Goal: Task Accomplishment & Management: Manage account settings

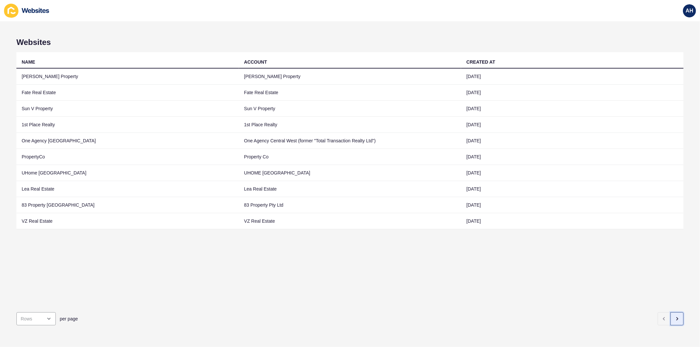
click at [675, 316] on icon "button" at bounding box center [677, 318] width 5 height 5
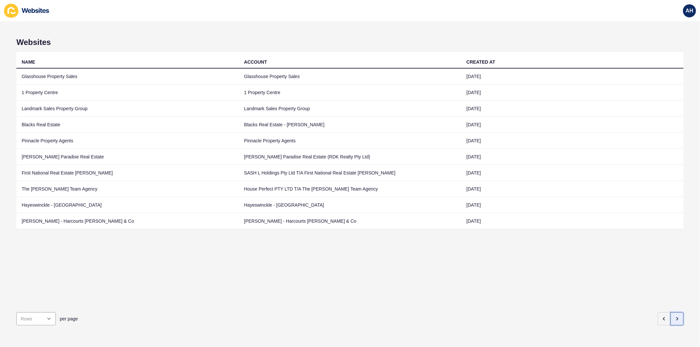
click at [675, 316] on icon "button" at bounding box center [677, 318] width 5 height 5
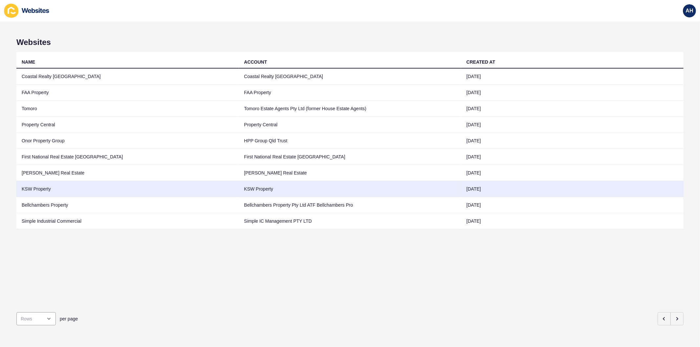
click at [286, 188] on td "KSW Property" at bounding box center [350, 189] width 223 height 16
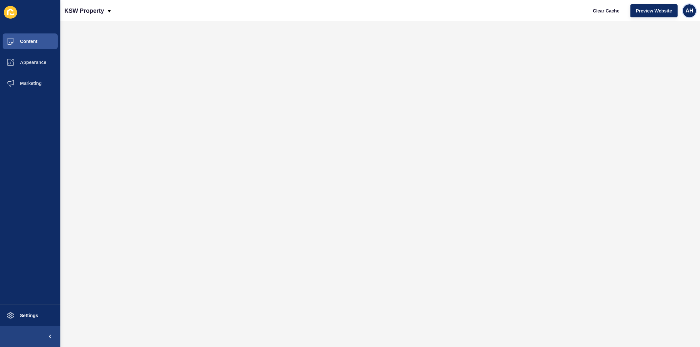
click at [688, 11] on span "AH" at bounding box center [690, 11] width 8 height 7
click at [659, 54] on link "Logout" at bounding box center [674, 55] width 48 height 14
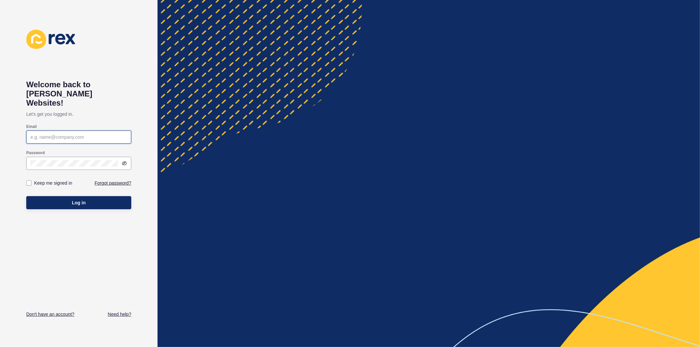
type input "ashley.hilario@rexsoftware.com.au"
click at [29, 181] on label at bounding box center [28, 183] width 5 height 5
click at [29, 181] on input "Keep me signed in" at bounding box center [30, 183] width 4 height 4
checkbox input "true"
click at [38, 196] on button "Log in" at bounding box center [78, 202] width 105 height 13
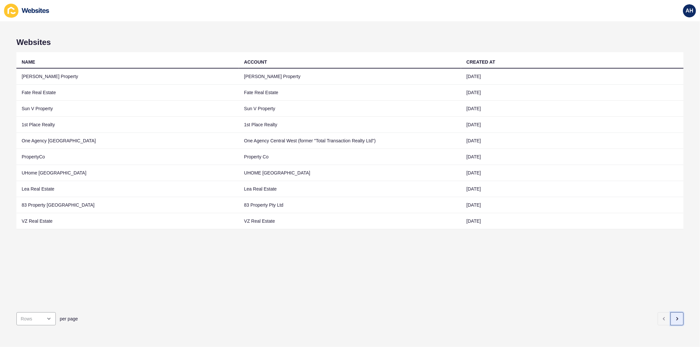
click at [671, 313] on button "button" at bounding box center [677, 319] width 13 height 13
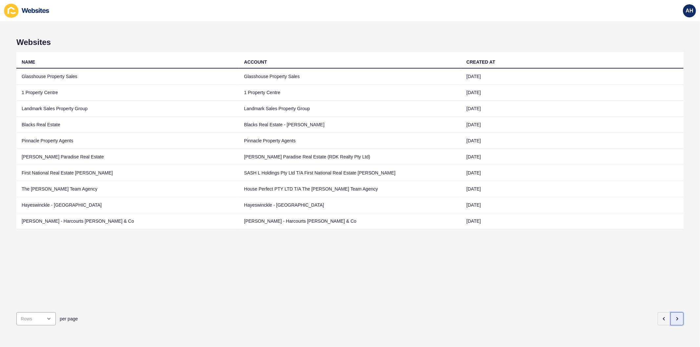
click at [671, 313] on button "button" at bounding box center [677, 319] width 13 height 13
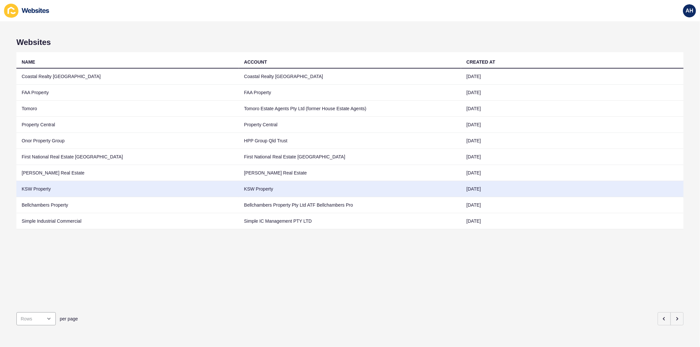
click at [261, 186] on td "KSW Property" at bounding box center [350, 189] width 223 height 16
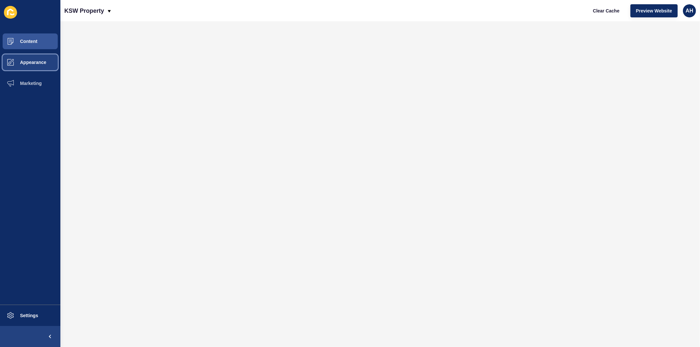
click at [20, 63] on span "Appearance" at bounding box center [22, 62] width 47 height 5
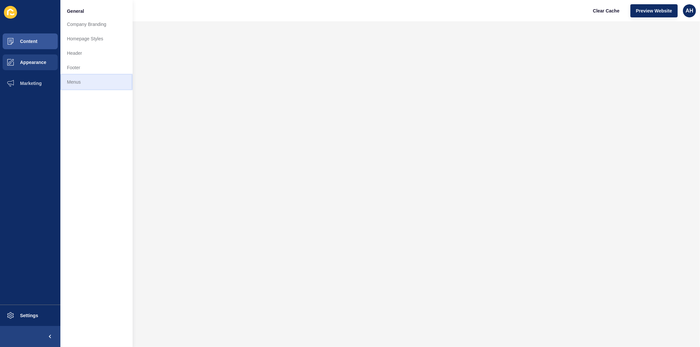
click at [78, 84] on link "Menus" at bounding box center [96, 82] width 72 height 14
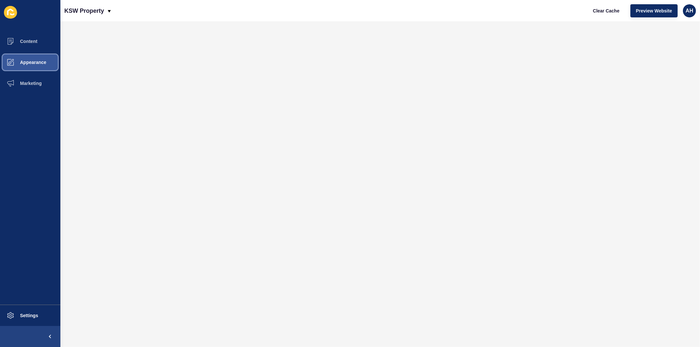
click at [31, 62] on span "Appearance" at bounding box center [22, 62] width 47 height 5
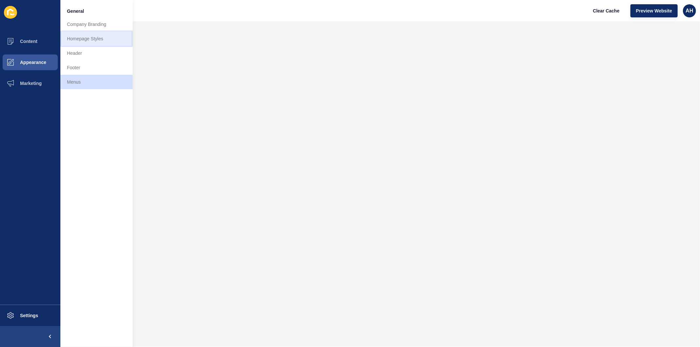
click at [80, 38] on link "Homepage Styles" at bounding box center [96, 39] width 72 height 14
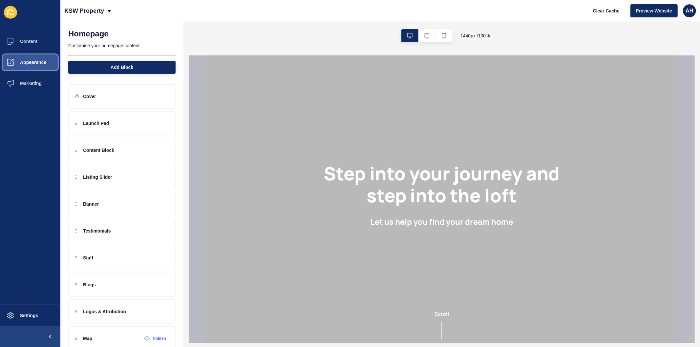
click at [24, 60] on span "Appearance" at bounding box center [22, 62] width 47 height 5
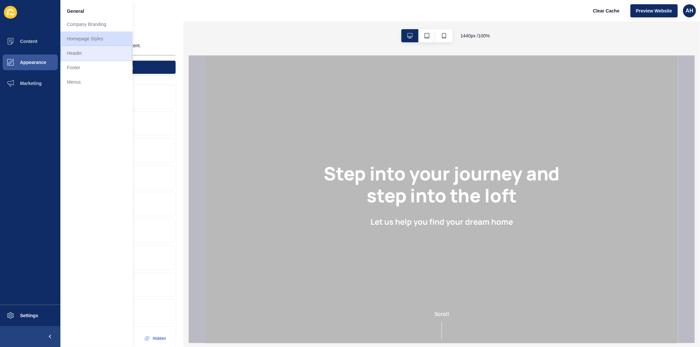
click at [78, 53] on link "Header" at bounding box center [96, 53] width 72 height 14
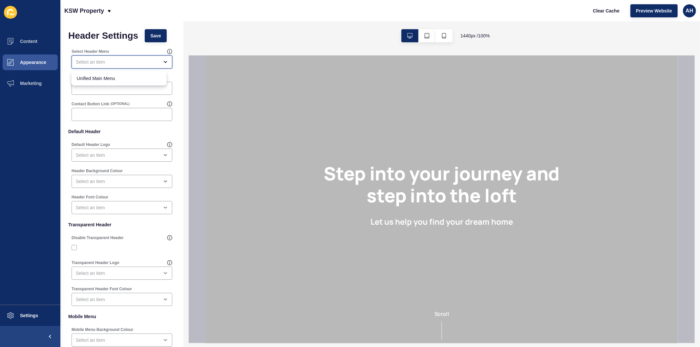
click at [114, 59] on div "close menu" at bounding box center [117, 62] width 83 height 7
click at [117, 75] on span "Unified Main Menu" at bounding box center [119, 78] width 85 height 7
type input "Unified Main Menu"
click at [153, 32] on button "Save" at bounding box center [156, 35] width 22 height 13
click at [20, 59] on span at bounding box center [10, 62] width 21 height 21
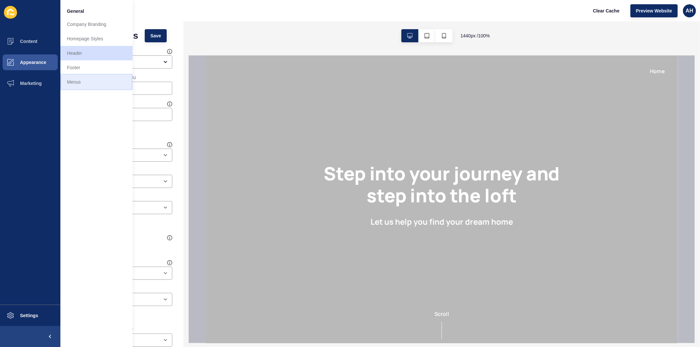
click at [64, 79] on link "Menus" at bounding box center [96, 82] width 72 height 14
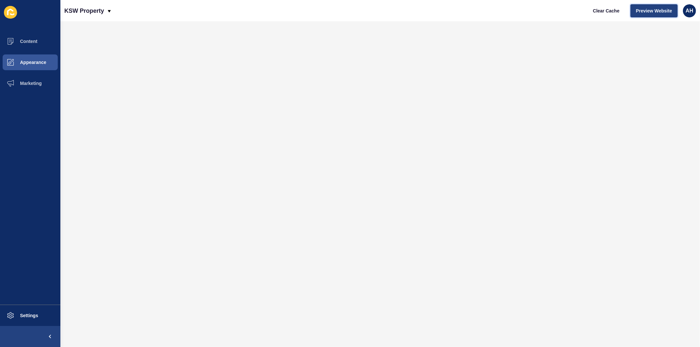
click at [651, 12] on span "Preview Website" at bounding box center [654, 11] width 36 height 7
click at [609, 9] on span "Clear Cache" at bounding box center [606, 11] width 27 height 7
click at [22, 311] on button "Settings" at bounding box center [30, 315] width 60 height 21
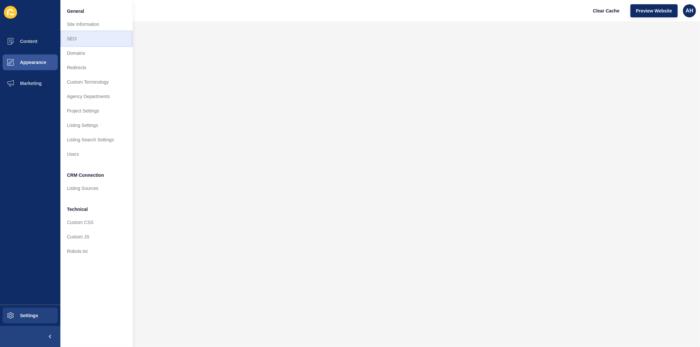
click at [89, 32] on link "SEO" at bounding box center [96, 39] width 72 height 14
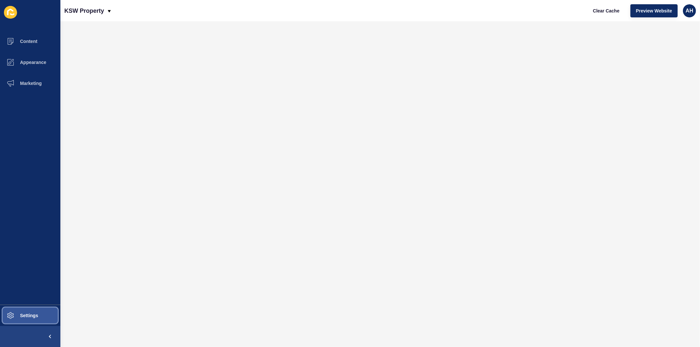
click at [34, 310] on button "Settings" at bounding box center [30, 315] width 60 height 21
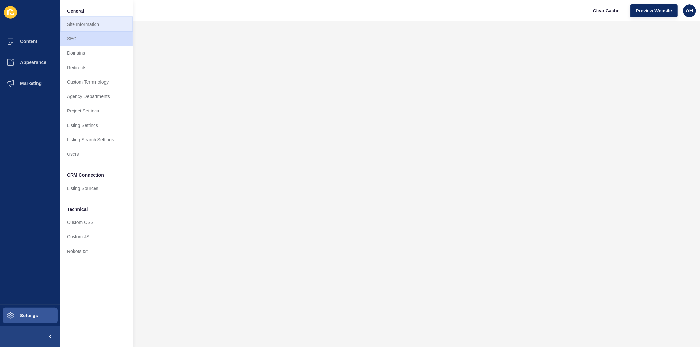
click at [88, 21] on link "Site Information" at bounding box center [96, 24] width 72 height 14
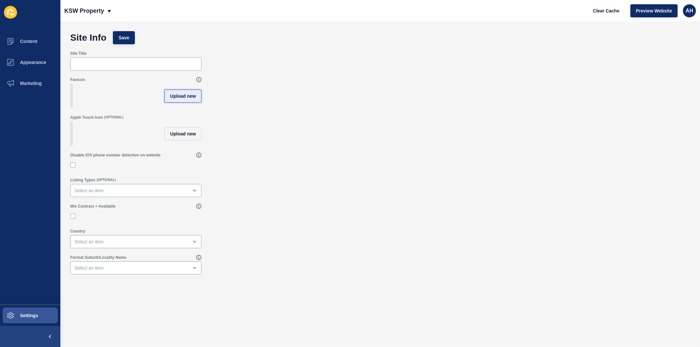
click at [171, 99] on span "Upload new" at bounding box center [183, 96] width 26 height 7
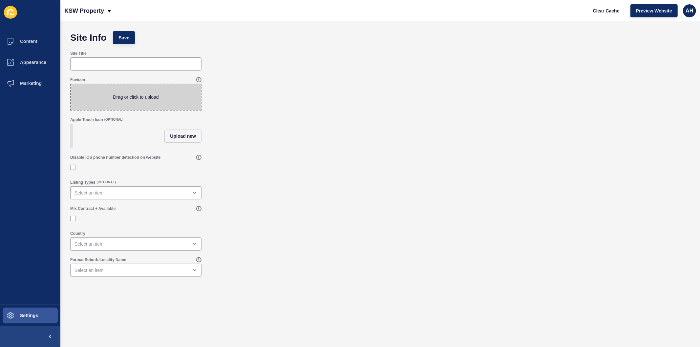
click at [142, 96] on span at bounding box center [136, 97] width 130 height 26
click at [71, 84] on input "Drag or click to upload" at bounding box center [71, 84] width 0 height 0
type input "C:\fakepath\KSW_LOGO_COLOUR_FAVICON.png"
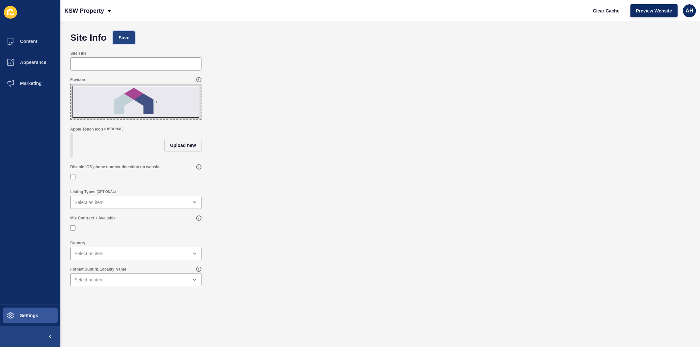
click at [129, 40] on span "Save" at bounding box center [124, 37] width 11 height 7
click at [605, 13] on span "Clear Cache" at bounding box center [606, 11] width 27 height 7
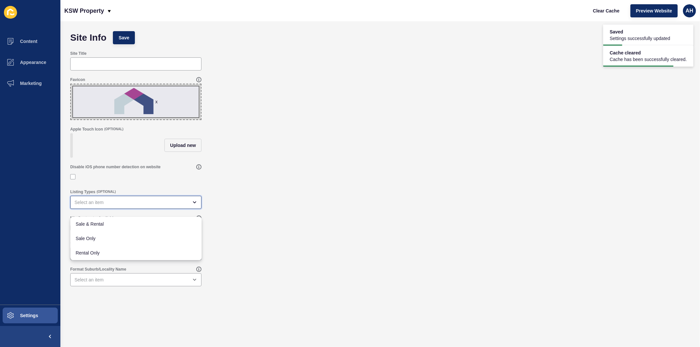
click at [189, 205] on div "close menu" at bounding box center [192, 202] width 9 height 5
click at [287, 212] on div "Listing Types (OPTIONAL)" at bounding box center [380, 199] width 627 height 26
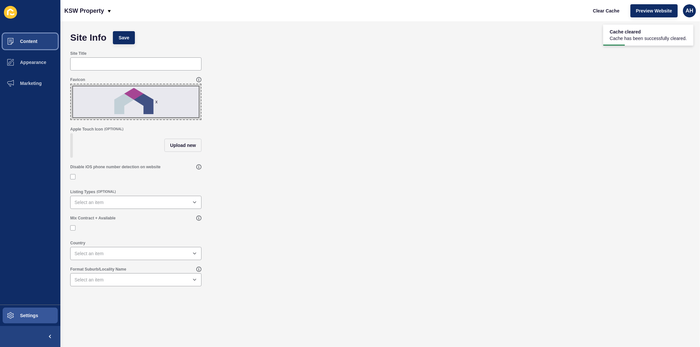
click at [34, 43] on span "Content" at bounding box center [18, 41] width 38 height 5
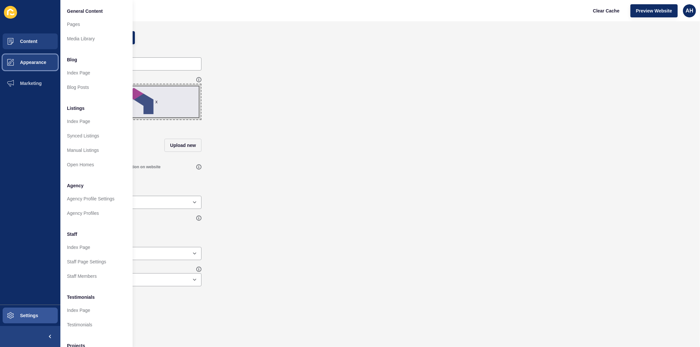
click at [31, 66] on button "Appearance" at bounding box center [30, 62] width 60 height 21
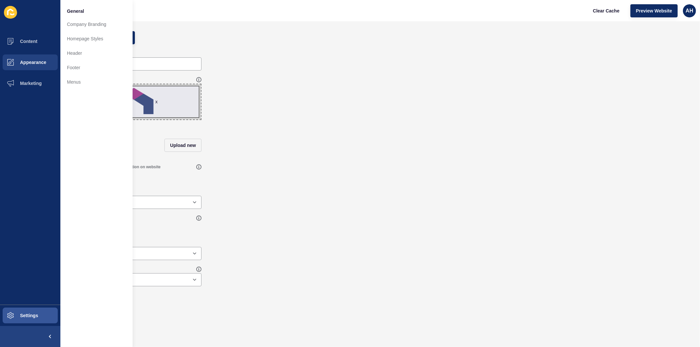
click at [74, 91] on div "General Company Branding Homepage Styles Header Footer Menus" at bounding box center [96, 173] width 72 height 347
click at [80, 80] on link "Menus" at bounding box center [96, 82] width 72 height 14
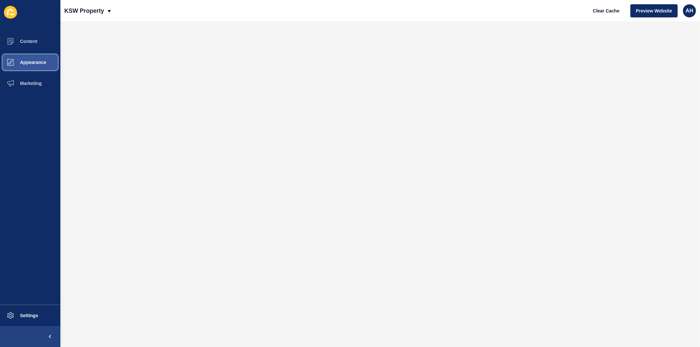
click at [28, 60] on span "Appearance" at bounding box center [22, 62] width 47 height 5
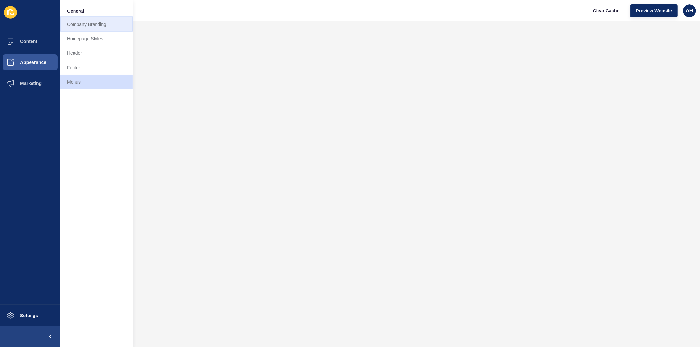
click at [79, 23] on link "Company Branding" at bounding box center [96, 24] width 72 height 14
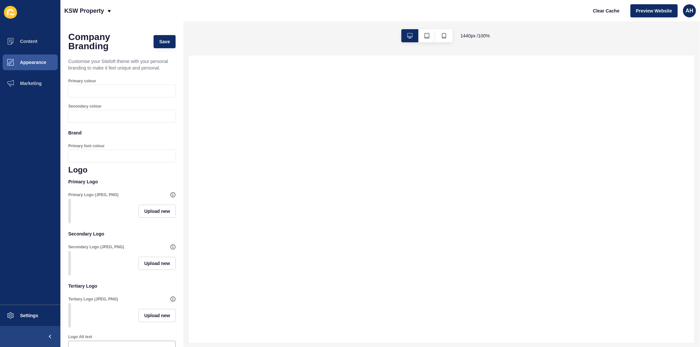
click at [94, 90] on div at bounding box center [127, 91] width 95 height 12
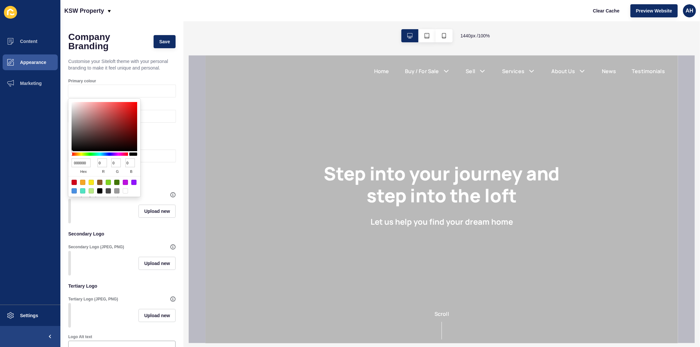
click at [82, 163] on input "000000" at bounding box center [81, 163] width 19 height 9
paste input "45558a"
type input "45558a"
type input "69"
type input "85"
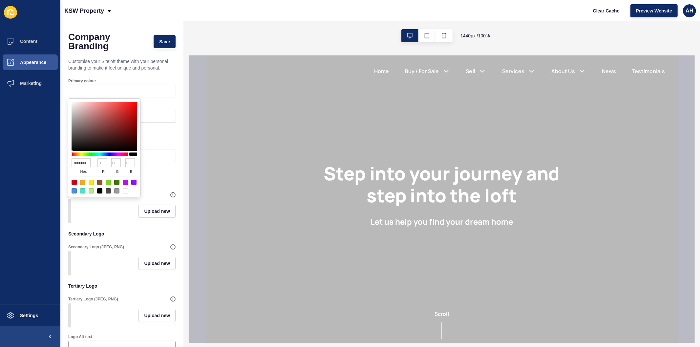
type input "138"
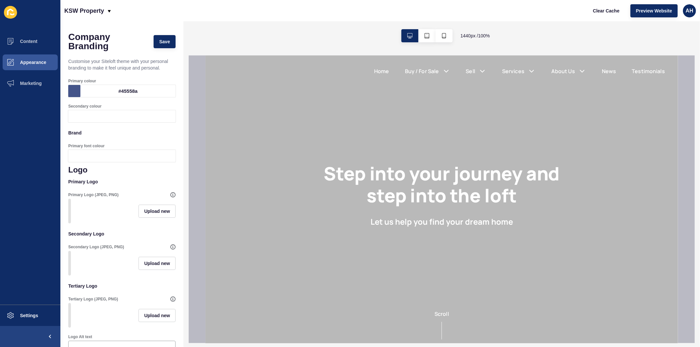
click at [36, 174] on ul "Content Appearance Marketing" at bounding box center [30, 168] width 60 height 274
click at [100, 115] on div at bounding box center [127, 116] width 95 height 12
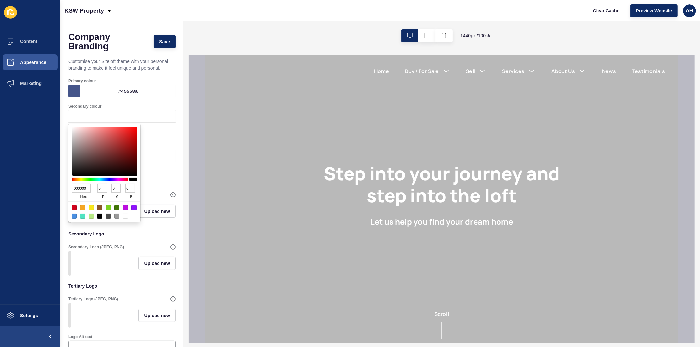
click at [75, 186] on input "000000" at bounding box center [81, 188] width 19 height 9
paste input "a54491"
type input "a54491"
type input "165"
type input "68"
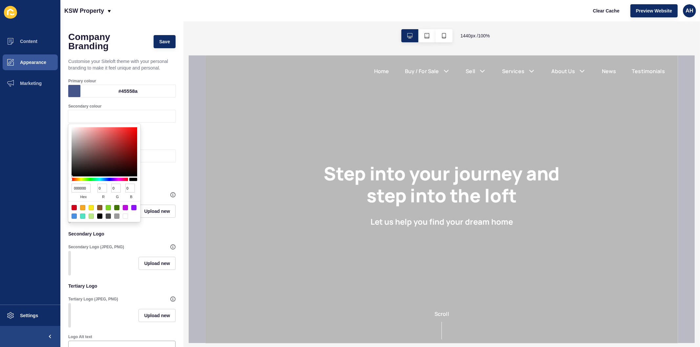
type input "145"
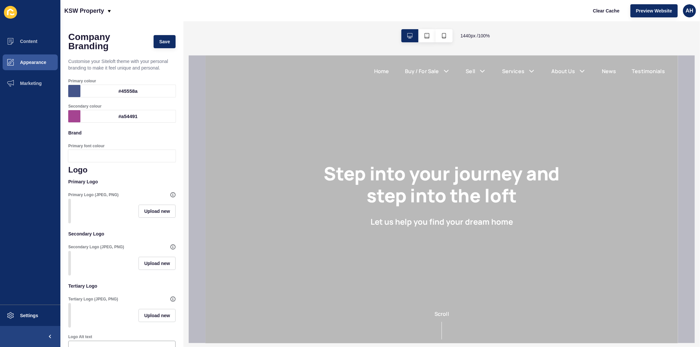
click at [33, 188] on ul "Content Appearance Marketing" at bounding box center [30, 168] width 60 height 274
click at [107, 117] on div "#a54491" at bounding box center [127, 116] width 95 height 12
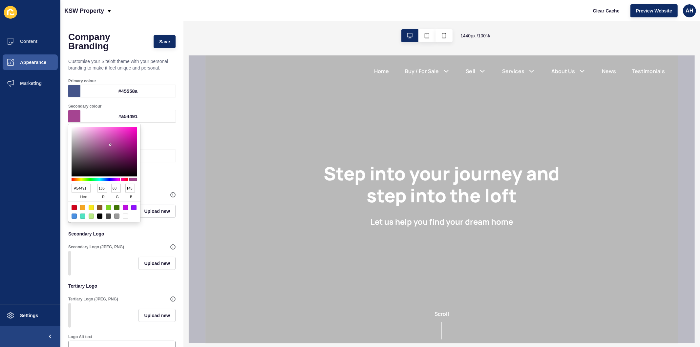
click at [81, 186] on input "A54491" at bounding box center [81, 188] width 19 height 9
paste input "90a6b2"
type input "90a6b2"
type input "144"
type input "166"
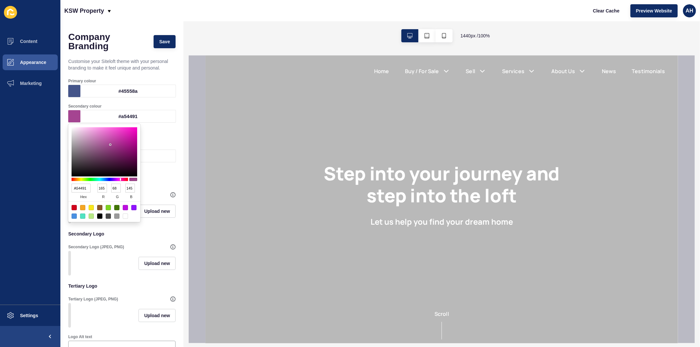
type input "178"
click at [36, 215] on ul "Content Appearance Marketing" at bounding box center [30, 168] width 60 height 274
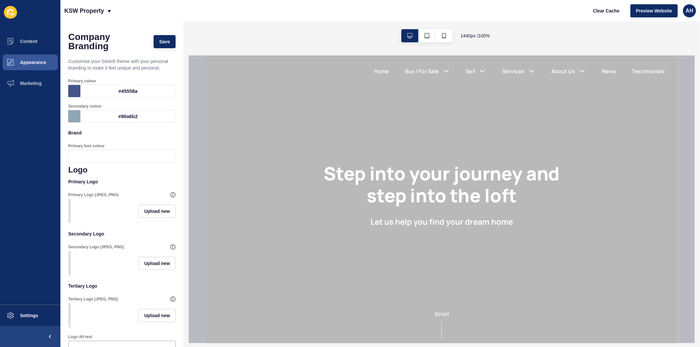
click at [112, 157] on div at bounding box center [127, 156] width 95 height 12
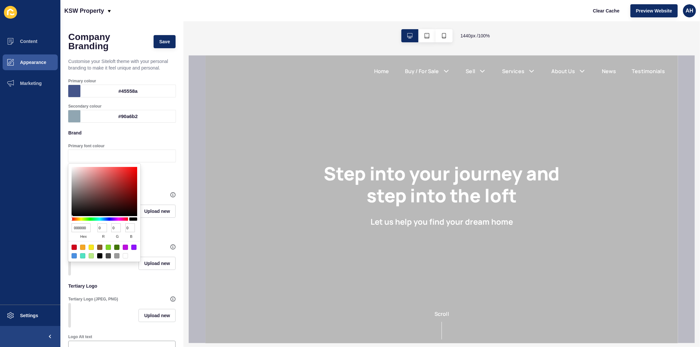
click at [79, 227] on input "000000" at bounding box center [81, 228] width 19 height 9
paste input "a54491"
type input "a54491"
type input "165"
type input "68"
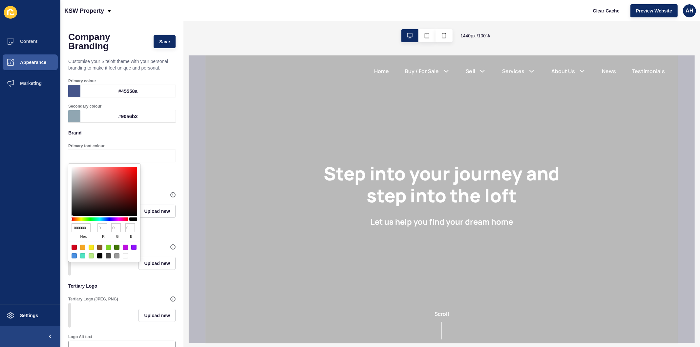
type input "145"
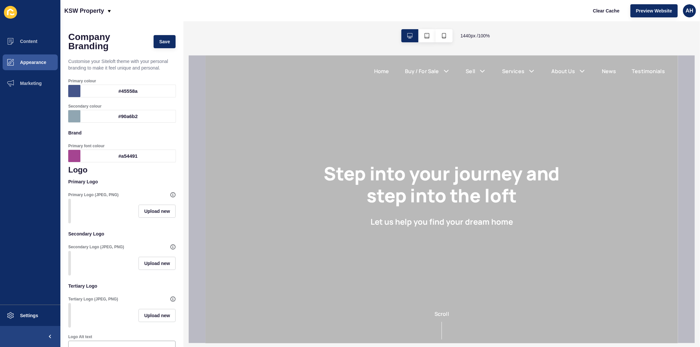
click at [49, 233] on ul "Content Appearance Marketing" at bounding box center [30, 168] width 60 height 274
click at [144, 215] on span "Upload new" at bounding box center [157, 211] width 26 height 7
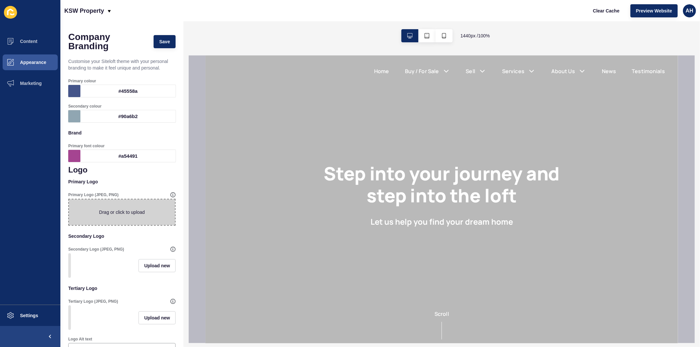
click at [102, 216] on span at bounding box center [122, 213] width 106 height 26
click at [69, 200] on input "Drag or click to upload" at bounding box center [69, 200] width 0 height 0
type input "C:\fakepath\KSW_LOGO_COLOUR.png"
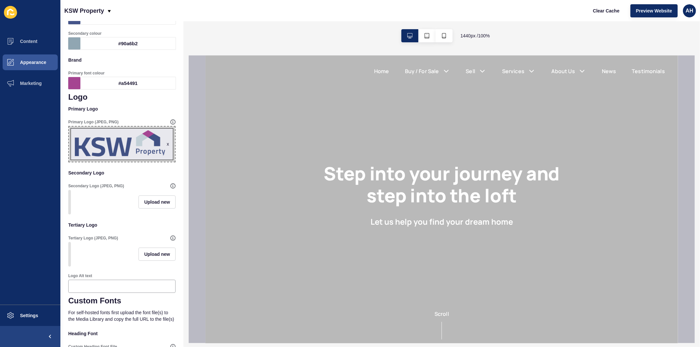
scroll to position [109, 0]
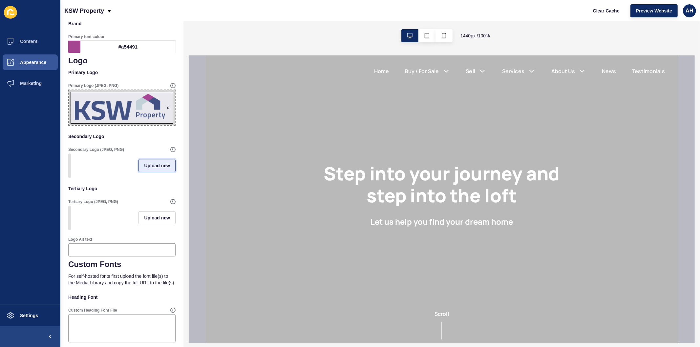
click at [144, 168] on span "Upload new" at bounding box center [157, 166] width 26 height 7
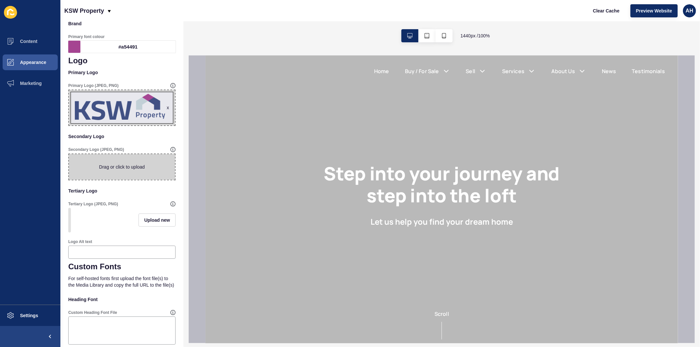
click at [110, 173] on span at bounding box center [122, 167] width 106 height 26
click at [69, 154] on input "Drag or click to upload" at bounding box center [69, 154] width 0 height 0
type input "C:\fakepath\KSW_LOGO_REVERSED.png"
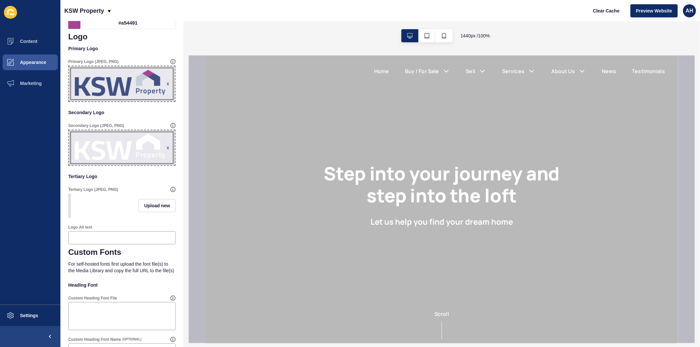
scroll to position [146, 0]
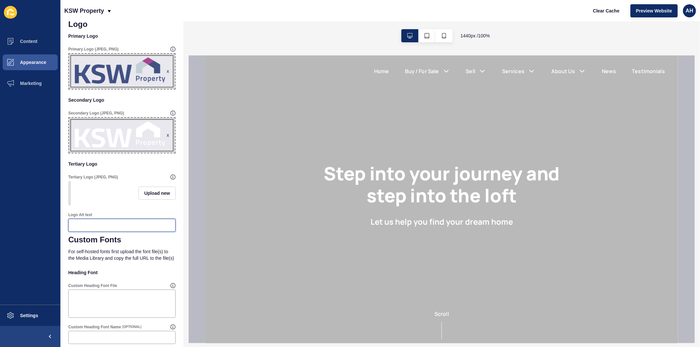
click at [125, 229] on input "Logo Alt text" at bounding box center [122, 225] width 99 height 7
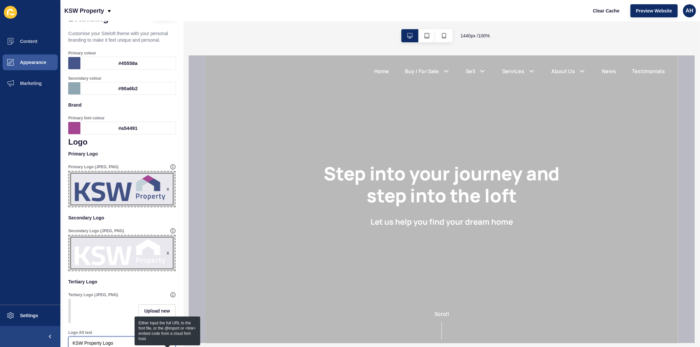
scroll to position [0, 0]
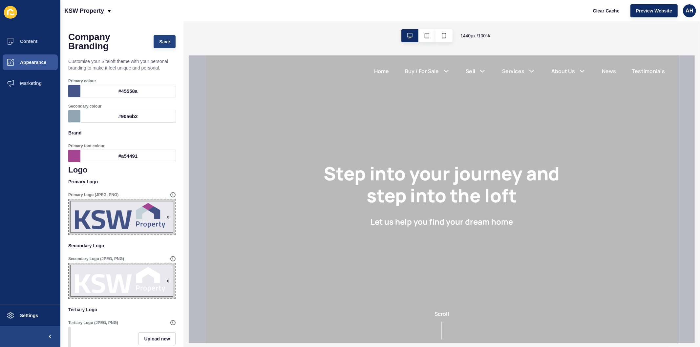
type input "KSW Property Logo"
click at [159, 42] on span "Save" at bounding box center [164, 41] width 11 height 7
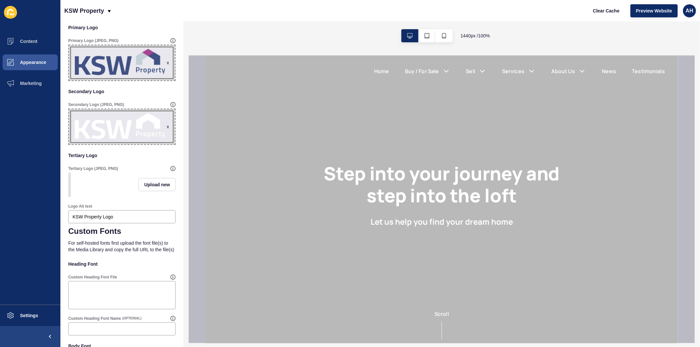
scroll to position [247, 0]
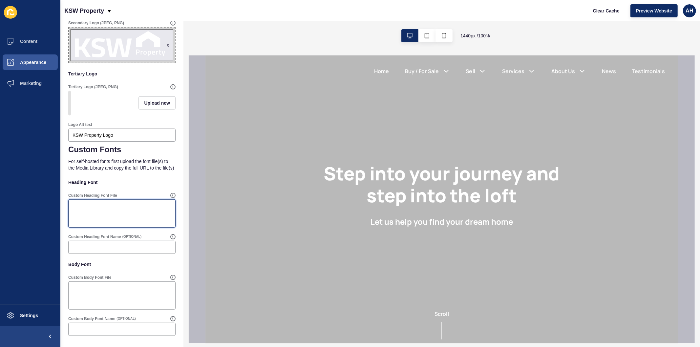
click at [102, 208] on textarea "Custom Heading Font File" at bounding box center [121, 214] width 105 height 26
paste textarea "<style> @import url('https://fonts.googleapis.com/css2?family=Titillium+Web:ita…"
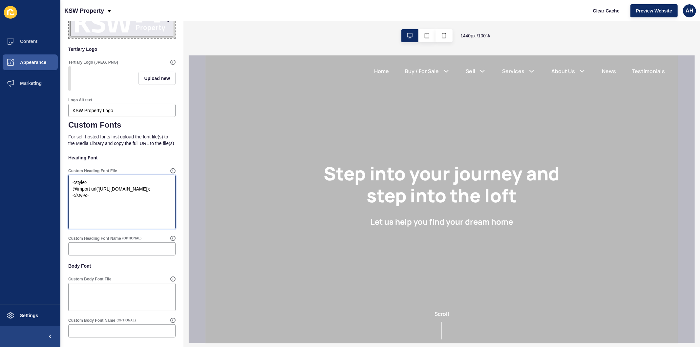
scroll to position [273, 0]
type textarea "<style> @import url('https://fonts.googleapis.com/css2?family=Titillium+Web:ita…"
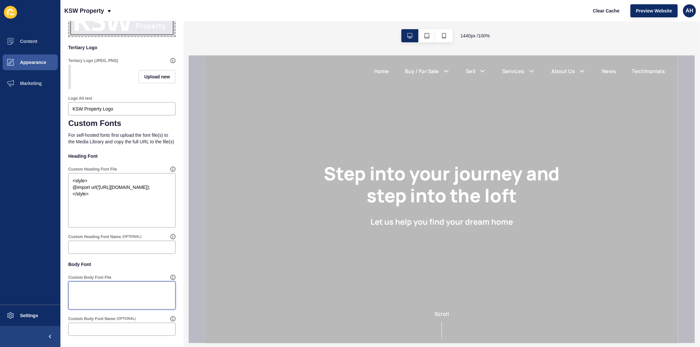
click at [108, 293] on textarea "Custom Body Font File" at bounding box center [121, 296] width 105 height 26
paste textarea "<style> @import url('https://fonts.googleapis.com/css2?family=Titillium+Web:ita…"
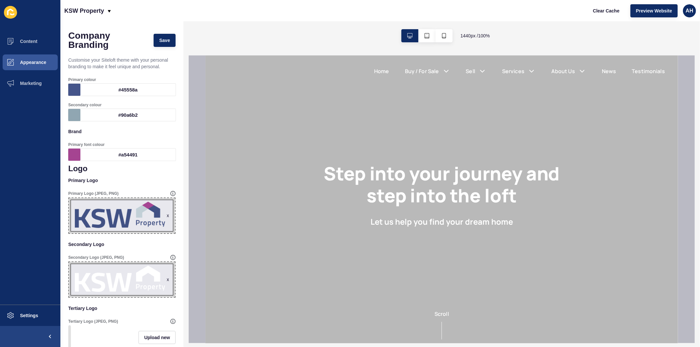
scroll to position [0, 0]
type textarea "<style> @import url('https://fonts.googleapis.com/css2?family=Titillium+Web:ita…"
click at [159, 41] on span "Save" at bounding box center [164, 41] width 11 height 7
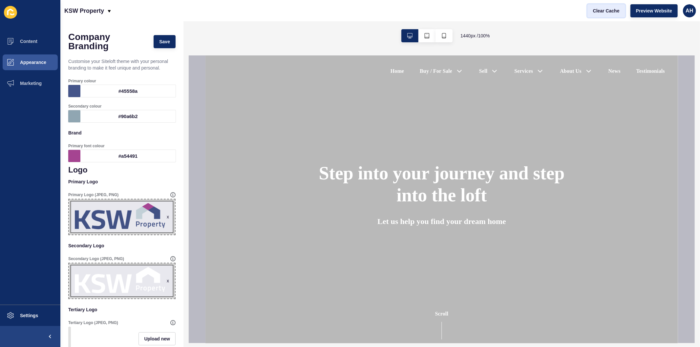
click at [601, 11] on span "Clear Cache" at bounding box center [606, 11] width 27 height 7
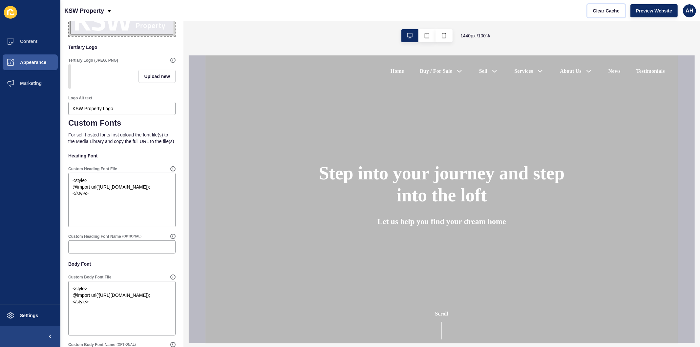
scroll to position [263, 0]
click at [129, 215] on textarea "<style> @import url('https://fonts.googleapis.com/css2?family=Titillium+Web:ita…" at bounding box center [121, 200] width 105 height 53
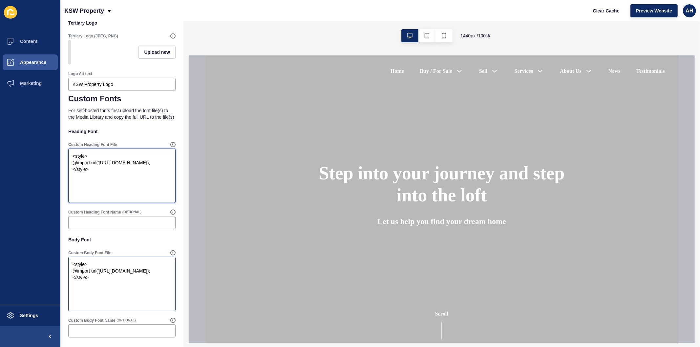
scroll to position [299, 0]
click at [107, 286] on textarea "<style> @import url('https://fonts.googleapis.com/css2?family=Titillium+Web:ita…" at bounding box center [121, 282] width 105 height 53
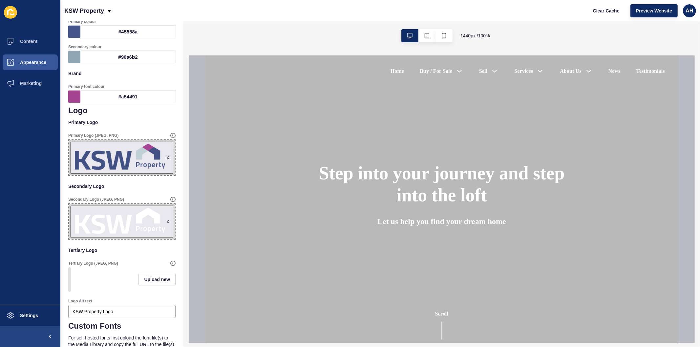
scroll to position [0, 0]
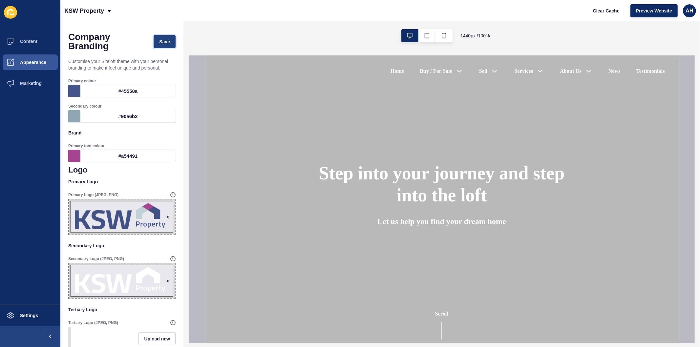
click at [162, 36] on button "Save" at bounding box center [165, 41] width 22 height 13
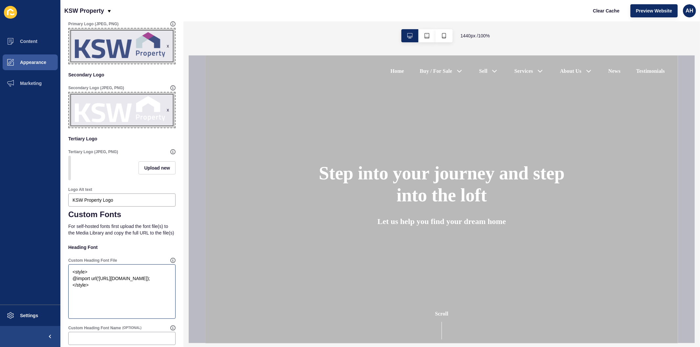
scroll to position [219, 0]
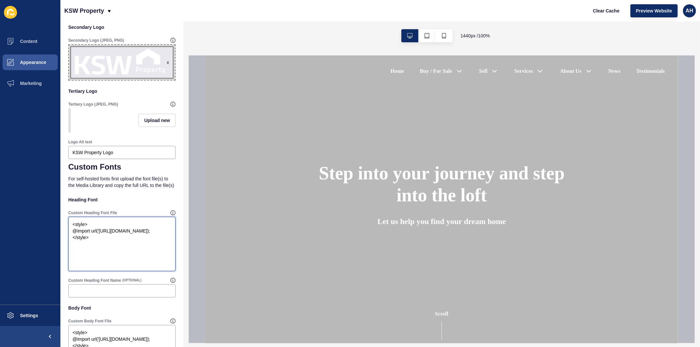
click at [129, 259] on textarea "<style> @import url('https://fonts.googleapis.com/css2?family=Titillium+Web:ita…" at bounding box center [121, 244] width 105 height 53
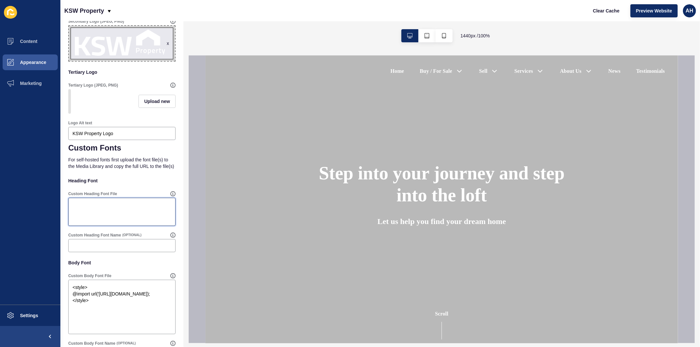
scroll to position [273, 0]
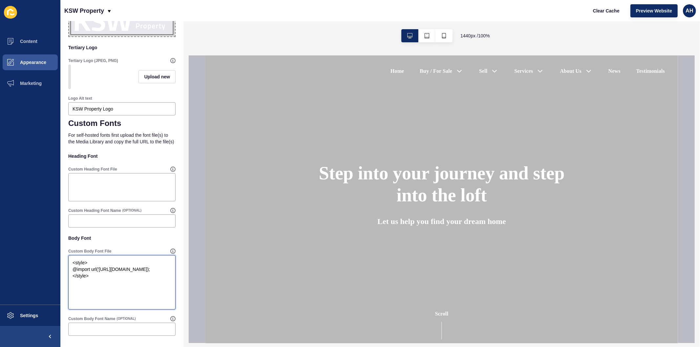
click at [133, 273] on textarea "<style> @import url('https://fonts.googleapis.com/css2?family=Titillium+Web:ita…" at bounding box center [121, 282] width 105 height 53
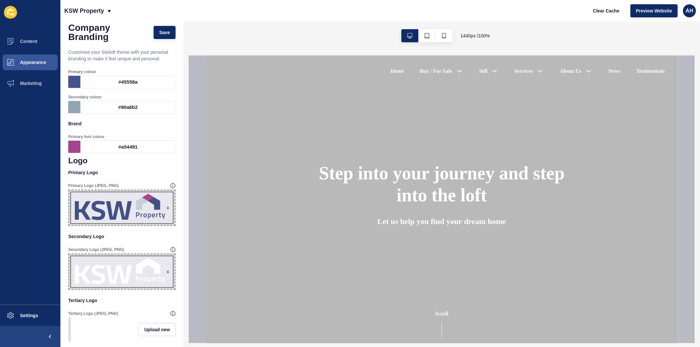
scroll to position [0, 0]
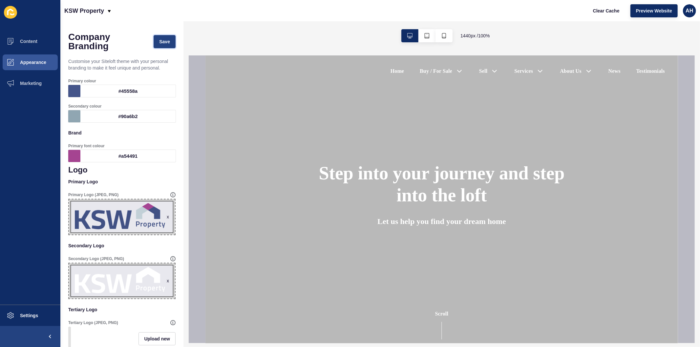
click at [161, 42] on span "Save" at bounding box center [164, 41] width 11 height 7
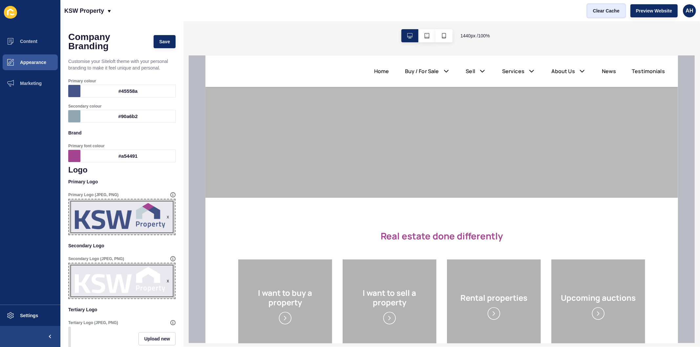
click at [603, 12] on span "Clear Cache" at bounding box center [606, 11] width 27 height 7
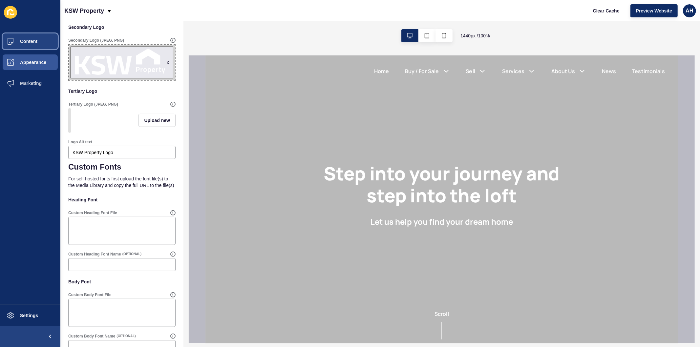
click at [30, 43] on span "Content" at bounding box center [18, 41] width 38 height 5
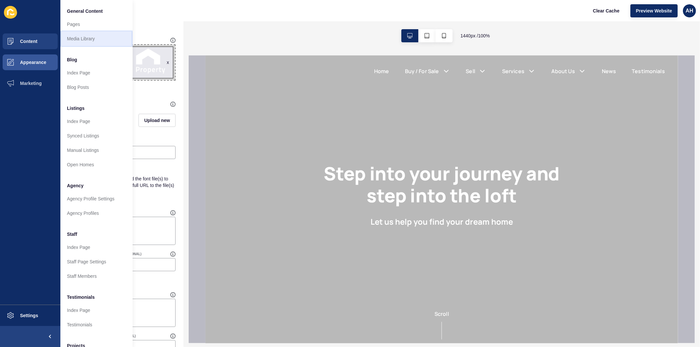
click at [77, 33] on link "Media Library" at bounding box center [96, 39] width 72 height 14
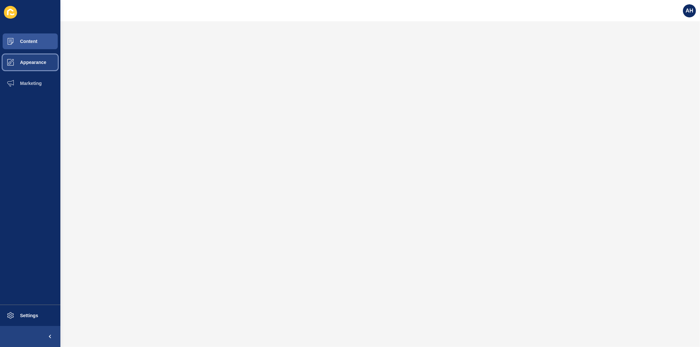
click at [30, 60] on span "Appearance" at bounding box center [22, 62] width 47 height 5
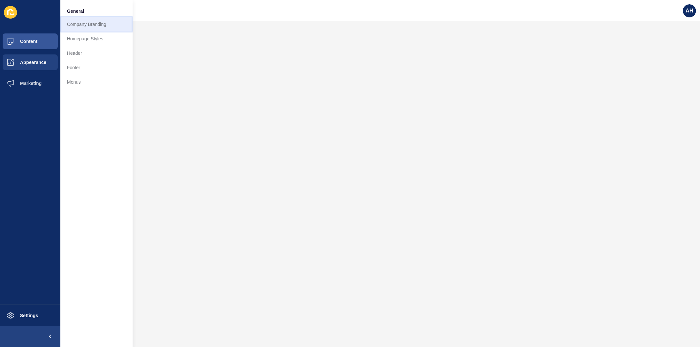
drag, startPoint x: 69, startPoint y: 21, endPoint x: 76, endPoint y: 51, distance: 30.7
click at [70, 21] on link "Company Branding" at bounding box center [96, 24] width 72 height 14
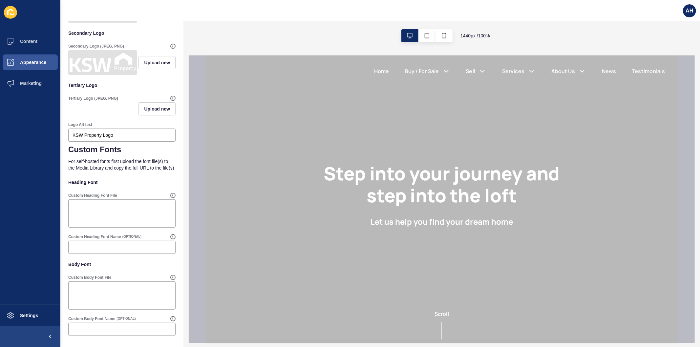
scroll to position [218, 0]
click at [128, 209] on textarea "Custom Heading Font File" at bounding box center [121, 214] width 105 height 26
paste textarea "https://app-spoke-sites-au.s3.amazonaws.com/uploads/sites/715/2025/08/Titillium…"
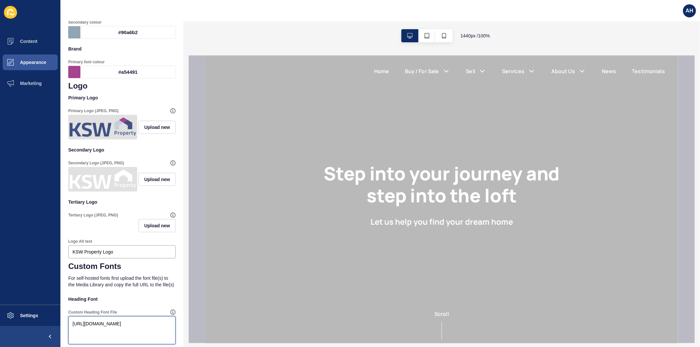
scroll to position [0, 0]
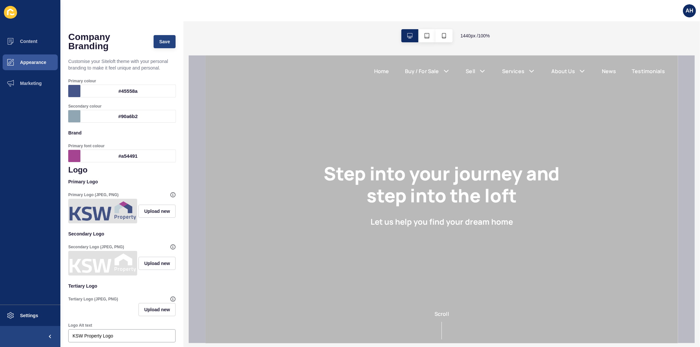
type textarea "https://app-spoke-sites-au.s3.amazonaws.com/uploads/sites/715/2025/08/Titillium…"
click at [159, 44] on span "Save" at bounding box center [164, 41] width 11 height 7
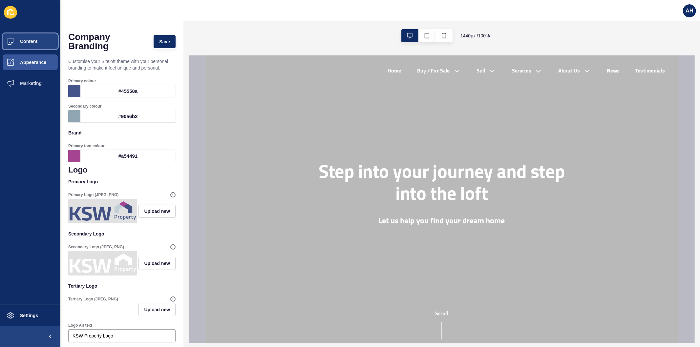
click at [30, 38] on button "Content" at bounding box center [30, 41] width 60 height 21
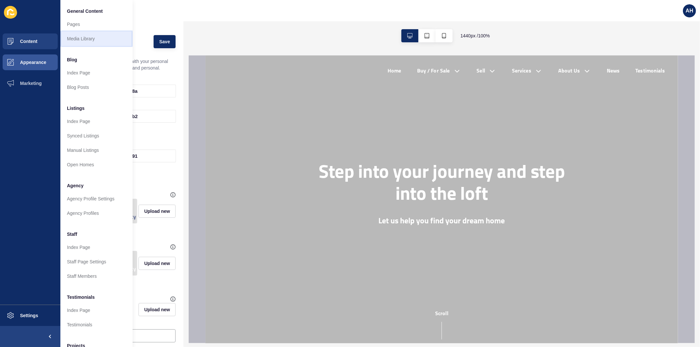
click at [76, 36] on link "Media Library" at bounding box center [96, 39] width 72 height 14
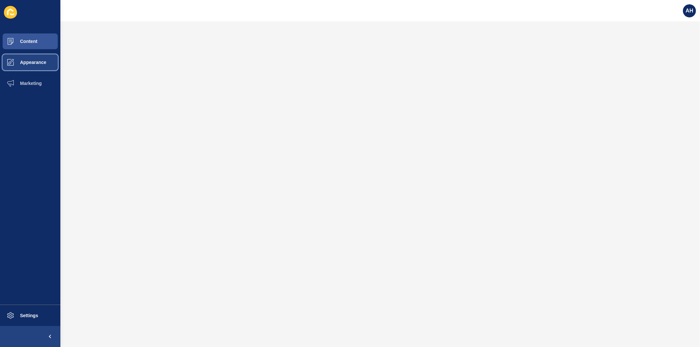
click at [27, 63] on span "Appearance" at bounding box center [22, 62] width 47 height 5
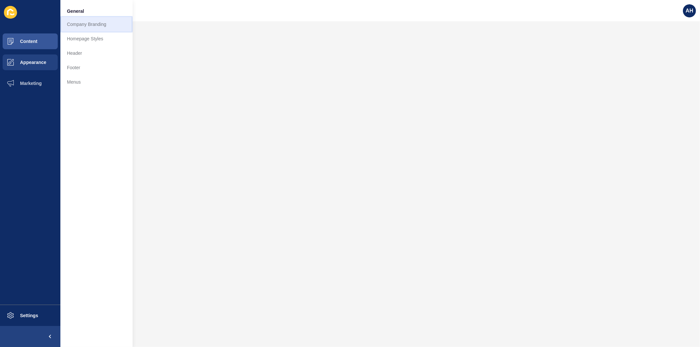
click at [78, 25] on link "Company Branding" at bounding box center [96, 24] width 72 height 14
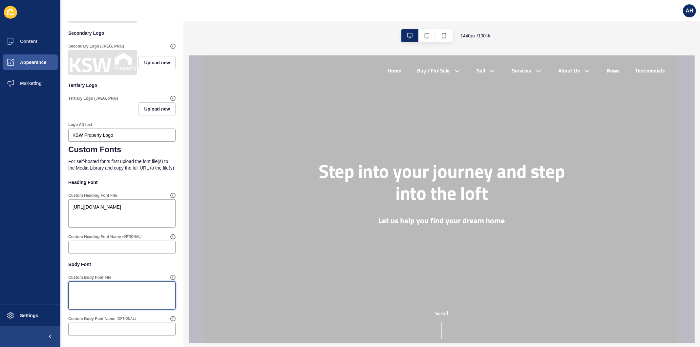
click at [98, 297] on textarea "Custom Body Font File" at bounding box center [121, 296] width 105 height 26
paste textarea "https://app-spoke-sites-au.s3.amazonaws.com/uploads/sites/715/2025/08/Titillium…"
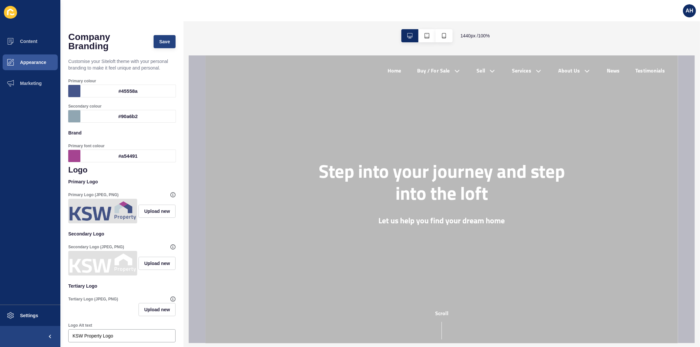
type textarea "https://app-spoke-sites-au.s3.amazonaws.com/uploads/sites/715/2025/08/Titillium…"
click at [159, 38] on span "Save" at bounding box center [164, 41] width 11 height 7
click at [32, 66] on button "Appearance" at bounding box center [30, 62] width 60 height 21
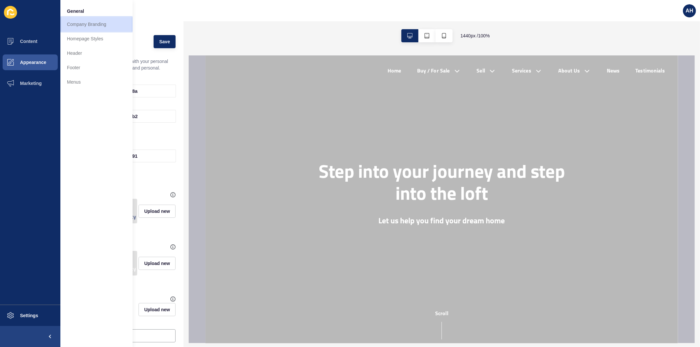
click at [97, 22] on link "Company Branding" at bounding box center [96, 24] width 72 height 14
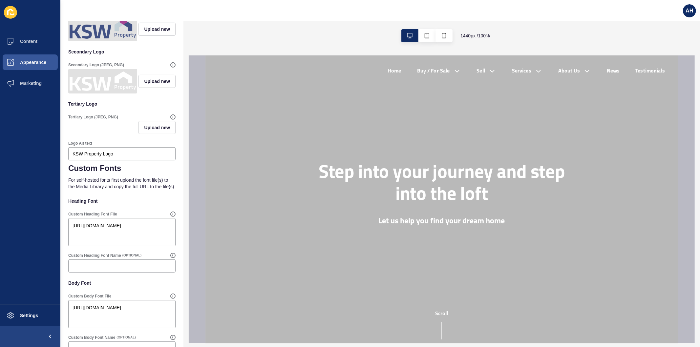
scroll to position [218, 0]
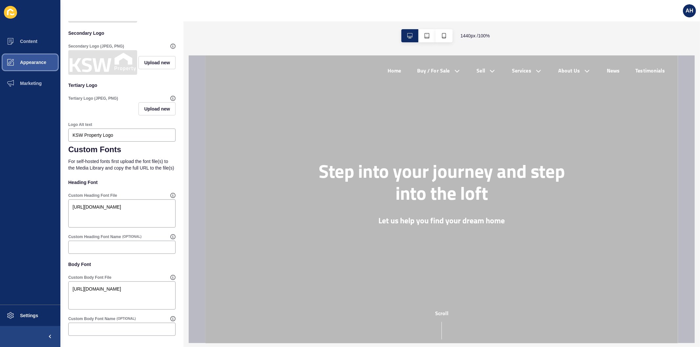
click at [31, 60] on span "Appearance" at bounding box center [22, 62] width 47 height 5
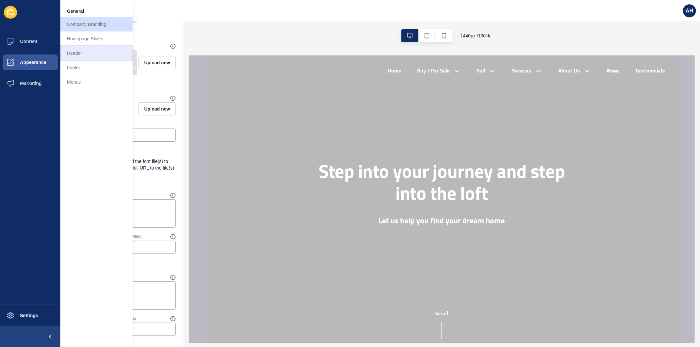
click at [87, 58] on link "Header" at bounding box center [96, 53] width 72 height 14
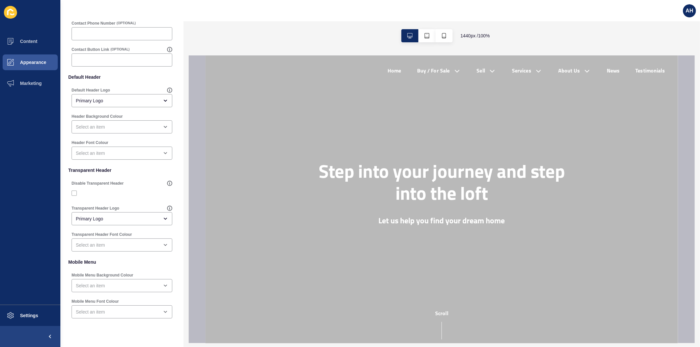
scroll to position [69, 0]
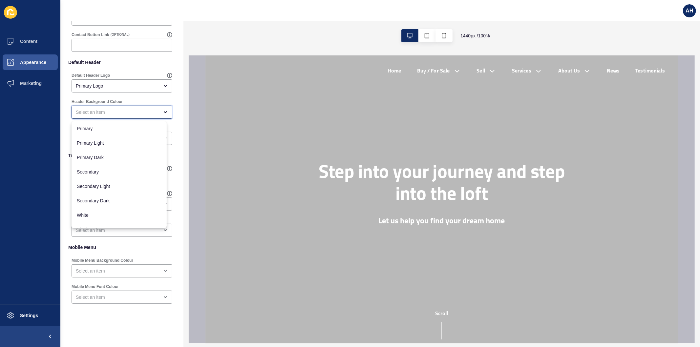
click at [120, 112] on div "close menu" at bounding box center [117, 112] width 83 height 7
click at [0, 185] on ul "Content Appearance Marketing" at bounding box center [30, 168] width 60 height 274
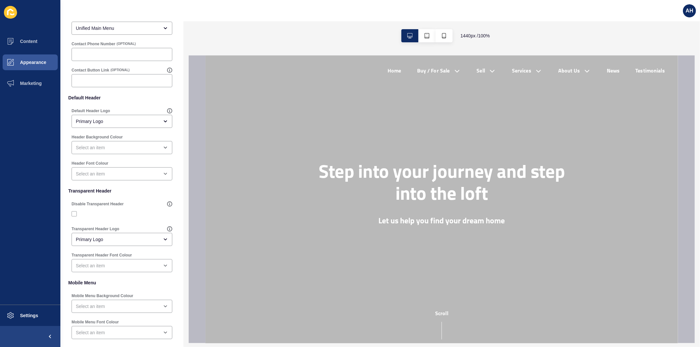
scroll to position [0, 0]
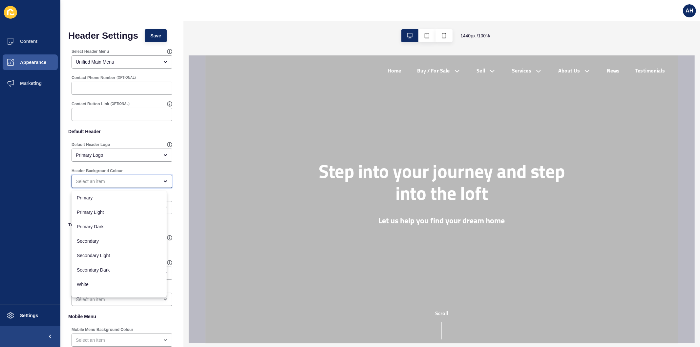
click at [110, 181] on div "close menu" at bounding box center [117, 181] width 83 height 7
click at [104, 241] on span "Secondary" at bounding box center [119, 241] width 85 height 7
type input "Secondary"
click at [116, 207] on div "close menu" at bounding box center [117, 208] width 83 height 7
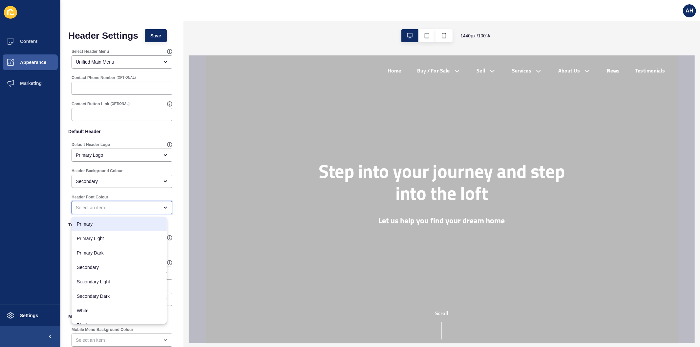
click at [103, 225] on span "Primary" at bounding box center [119, 224] width 85 height 7
type input "Primary"
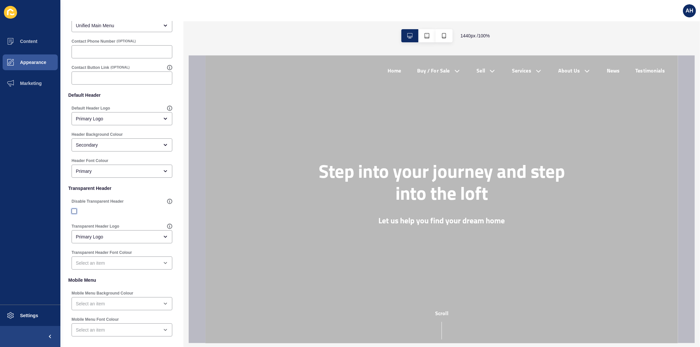
click at [74, 210] on label at bounding box center [74, 211] width 5 height 5
click at [74, 210] on input "Disable Transparent Header" at bounding box center [75, 211] width 4 height 4
checkbox input "true"
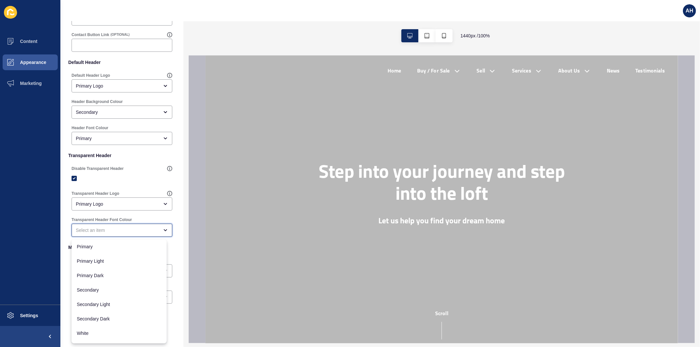
click at [114, 232] on div "close menu" at bounding box center [117, 230] width 83 height 7
click at [104, 243] on div "Primary" at bounding box center [119, 247] width 95 height 14
type input "Primary"
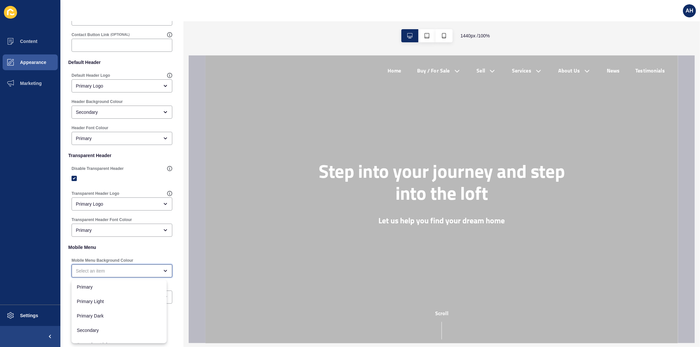
click at [108, 271] on div "close menu" at bounding box center [117, 271] width 83 height 7
click at [106, 291] on span "Secondary" at bounding box center [119, 294] width 85 height 7
type input "Secondary"
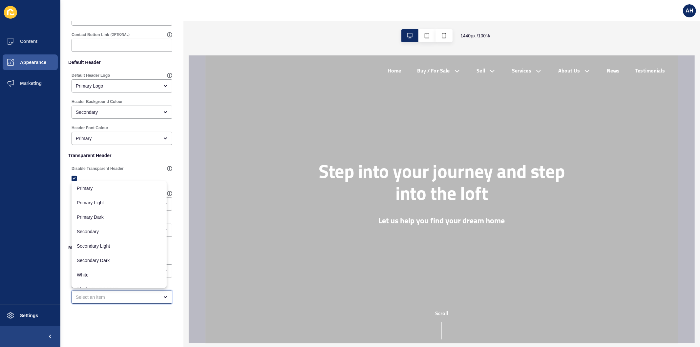
click at [110, 298] on div "close menu" at bounding box center [117, 297] width 83 height 7
click at [113, 189] on span "Primary" at bounding box center [119, 188] width 85 height 7
type input "Primary"
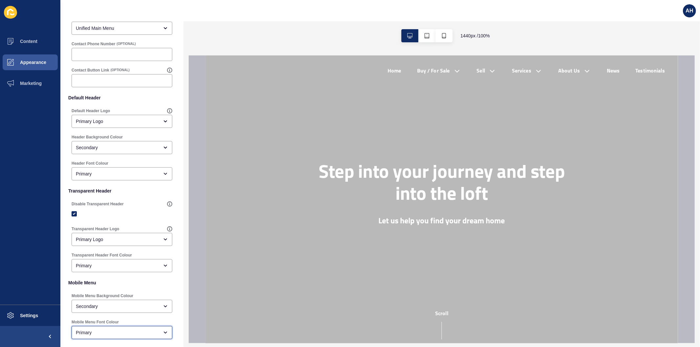
scroll to position [0, 0]
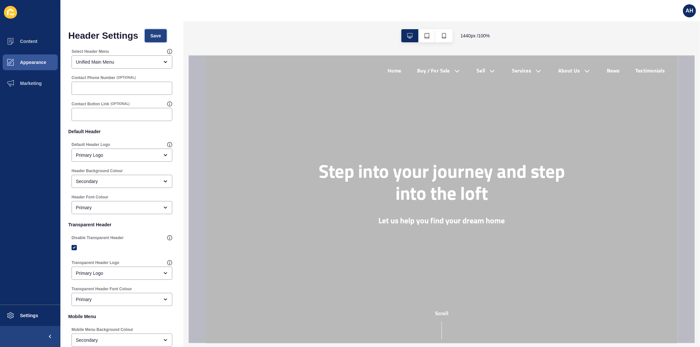
click at [153, 36] on span "Save" at bounding box center [155, 36] width 11 height 7
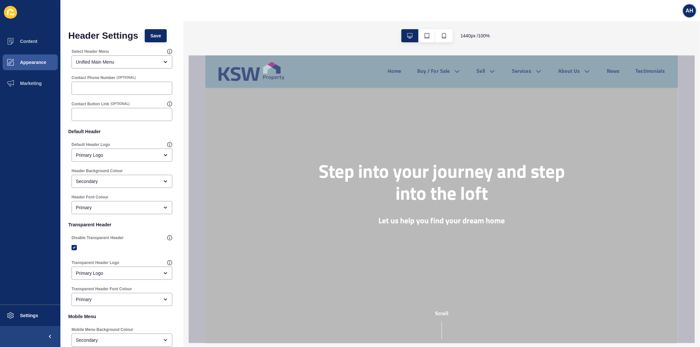
click at [690, 12] on span "AH" at bounding box center [690, 11] width 8 height 7
click at [664, 52] on link "Logout" at bounding box center [674, 55] width 48 height 14
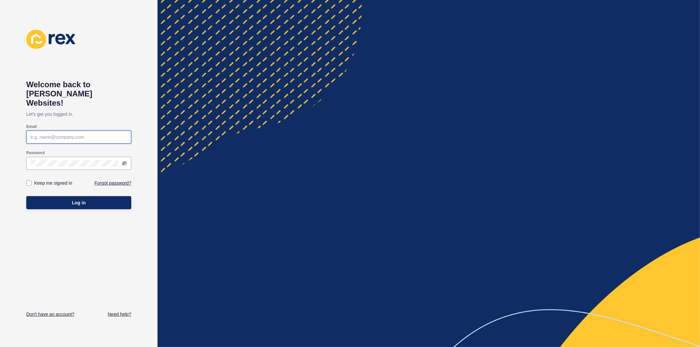
type input "ashley.hilario@rexsoftware.com.au"
click at [27, 180] on div "Keep me signed in" at bounding box center [52, 183] width 53 height 7
click at [30, 181] on label at bounding box center [28, 183] width 5 height 5
click at [30, 181] on input "Keep me signed in" at bounding box center [30, 183] width 4 height 4
checkbox input "true"
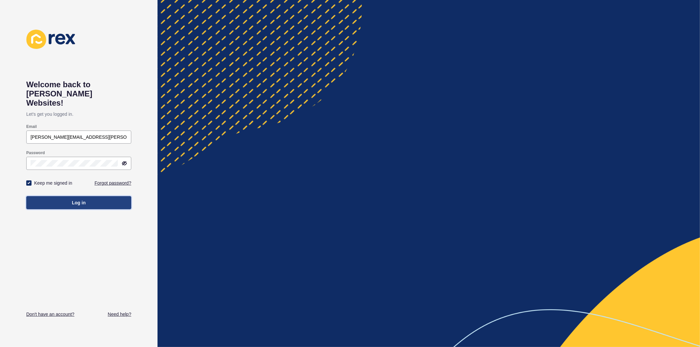
click at [64, 196] on button "Log in" at bounding box center [78, 202] width 105 height 13
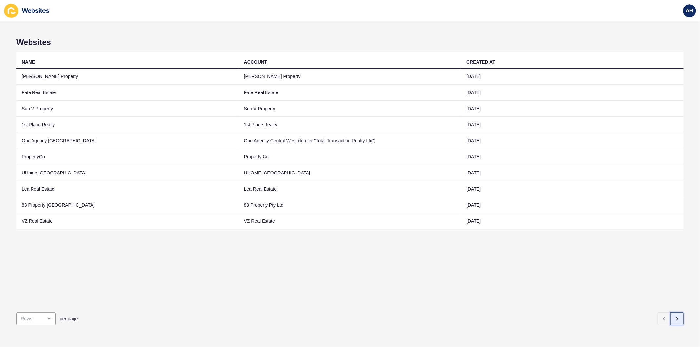
click at [677, 318] on icon "button" at bounding box center [677, 319] width 1 height 3
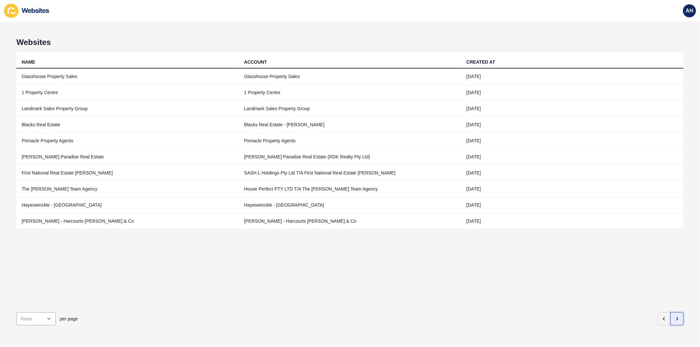
click at [675, 316] on icon "button" at bounding box center [677, 318] width 5 height 5
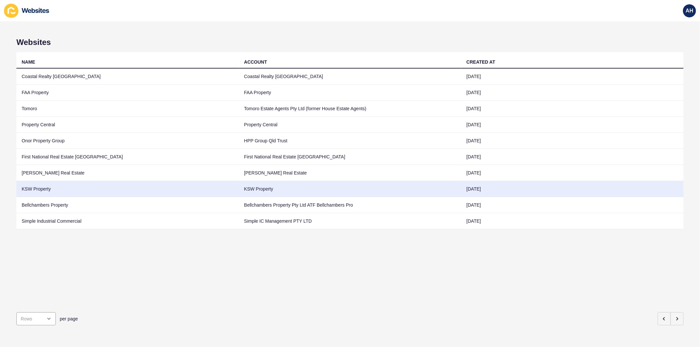
click at [276, 189] on td "KSW Property" at bounding box center [350, 189] width 223 height 16
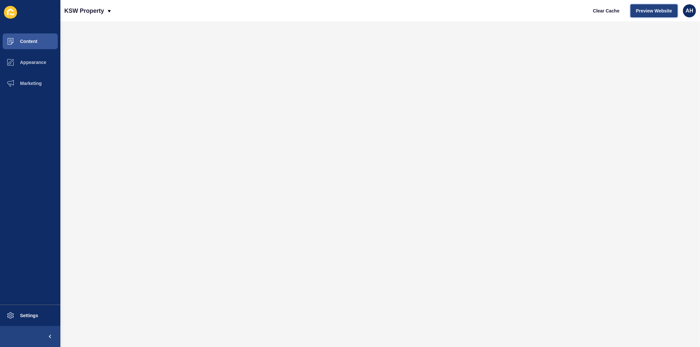
click at [642, 8] on span "Preview Website" at bounding box center [654, 11] width 36 height 7
click at [28, 62] on span "Appearance" at bounding box center [22, 62] width 47 height 5
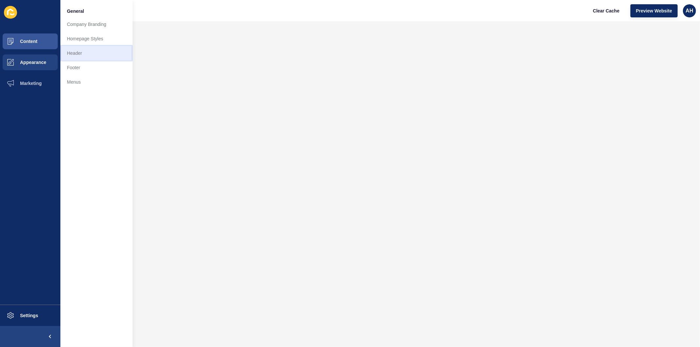
click at [88, 54] on link "Header" at bounding box center [96, 53] width 72 height 14
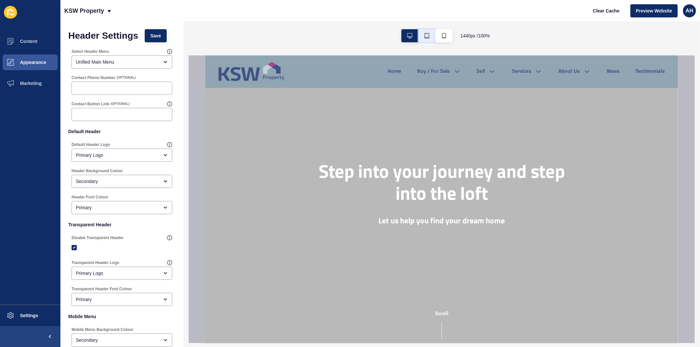
click at [429, 38] on button "button" at bounding box center [427, 35] width 17 height 13
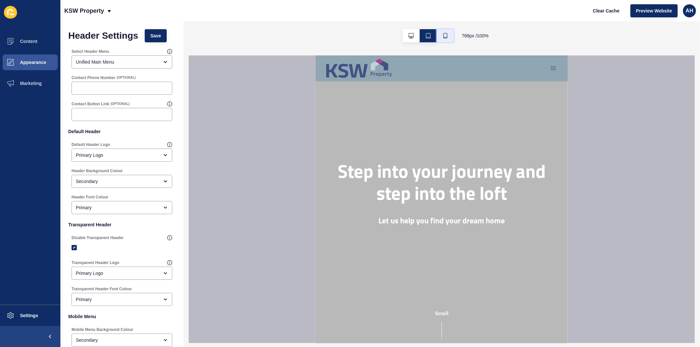
click at [444, 35] on icon "button" at bounding box center [445, 35] width 5 height 5
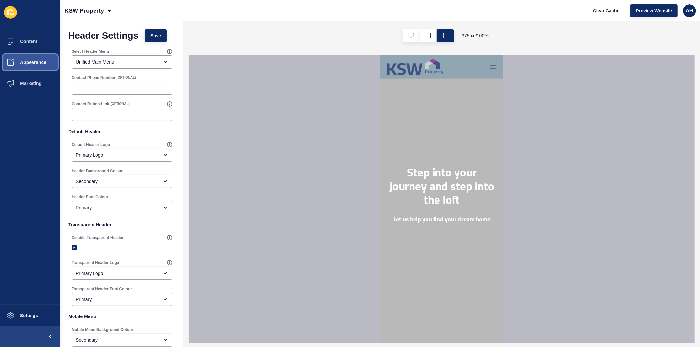
click at [25, 65] on button "Appearance" at bounding box center [30, 62] width 60 height 21
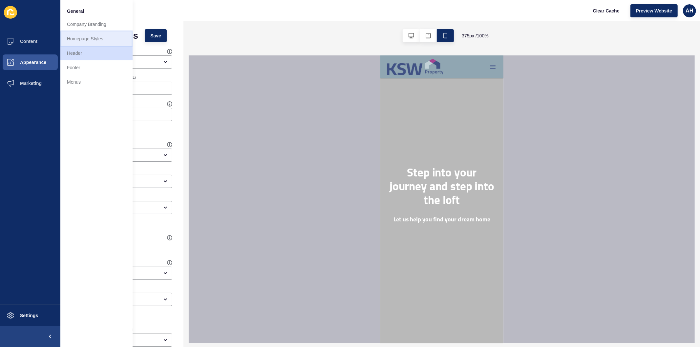
click at [92, 37] on link "Homepage Styles" at bounding box center [96, 39] width 72 height 14
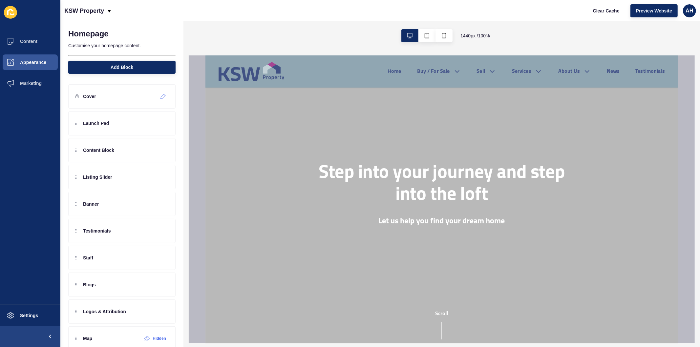
click at [161, 96] on icon at bounding box center [164, 96] width 6 height 5
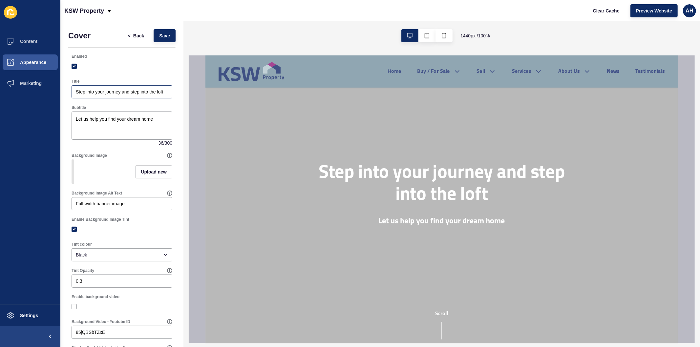
click at [108, 88] on div "Step into your journey and step into the loft" at bounding box center [122, 91] width 101 height 13
paste input "Welcome to KSW Property"
type input "Welcome to KSW Property"
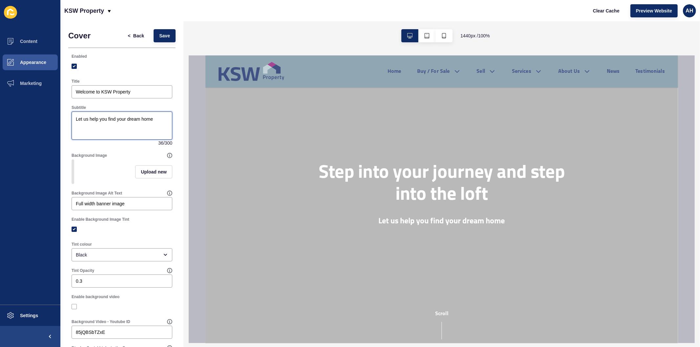
click at [113, 118] on textarea "Let us help you find your dream home" at bounding box center [122, 126] width 99 height 26
click at [122, 127] on textarea "Let us help you find your dream home" at bounding box center [122, 126] width 99 height 26
paste textarea "Perth’s apartment and project marketing specialists with over 55 years of combi…"
type textarea "Perth’s apartment and project marketing specialists with over 55 years of combi…"
click at [141, 173] on span "Upload new" at bounding box center [154, 172] width 26 height 7
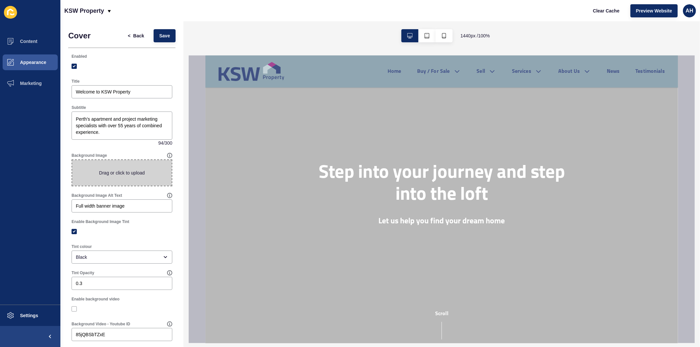
click at [137, 173] on span at bounding box center [121, 173] width 99 height 26
click at [72, 160] on input "Drag or click to upload" at bounding box center [72, 160] width 0 height 0
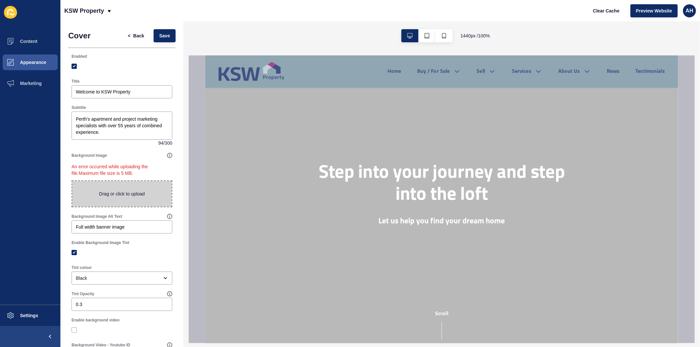
click at [98, 186] on span at bounding box center [121, 194] width 99 height 26
click at [72, 181] on input "Drag or click to upload" at bounding box center [72, 181] width 0 height 0
type input "C:\fakepath\Finbar_Civic Heart_LP Visuals_2024_Still-38-(WEB ONLY) (2).jpg"
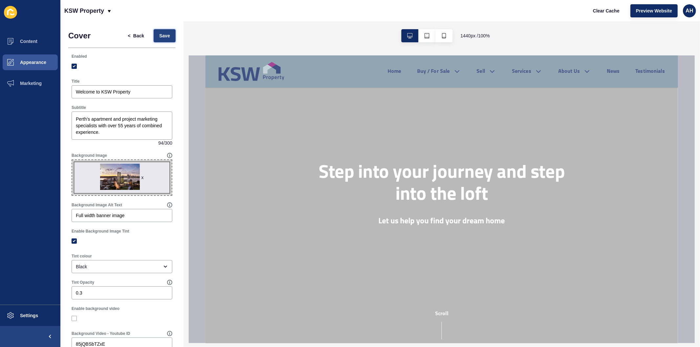
click at [161, 37] on span "Save" at bounding box center [164, 36] width 11 height 7
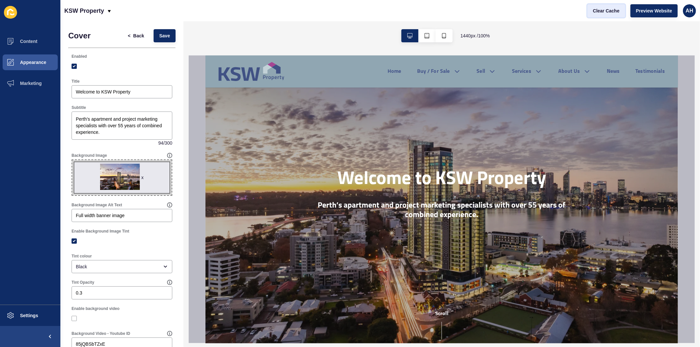
click at [606, 12] on span "Clear Cache" at bounding box center [606, 11] width 27 height 7
click at [142, 176] on div "x" at bounding box center [143, 177] width 2 height 7
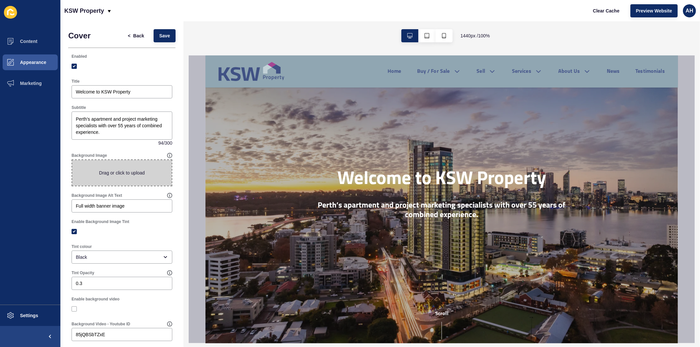
click at [112, 180] on span at bounding box center [121, 173] width 99 height 26
click at [72, 160] on input "Drag or click to upload" at bounding box center [72, 160] width 0 height 0
type input "C:\fakepath\Finbar_Civic Heart_LP Visuals_2024_Still-38-(WEB ONLY) (3).jpg"
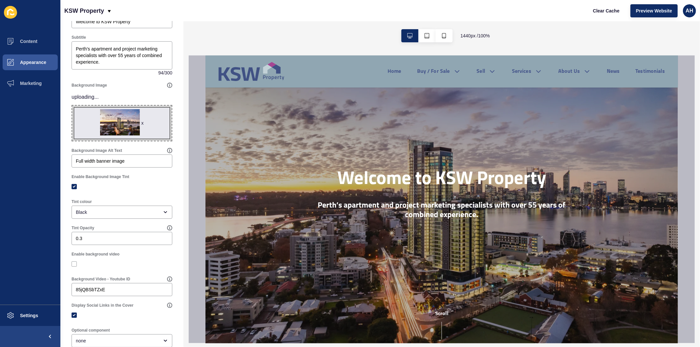
scroll to position [109, 0]
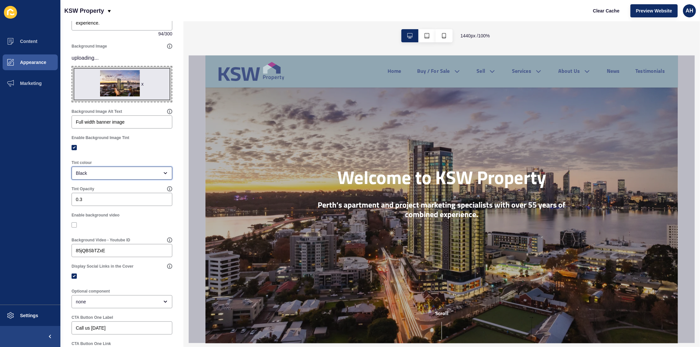
click at [126, 167] on div "Black" at bounding box center [122, 173] width 101 height 13
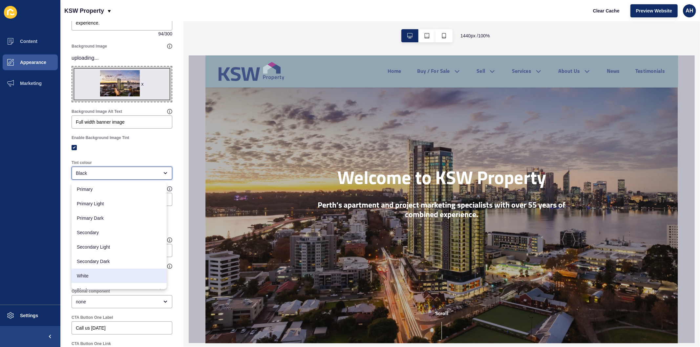
click at [103, 272] on div "White" at bounding box center [119, 276] width 95 height 14
type input "White"
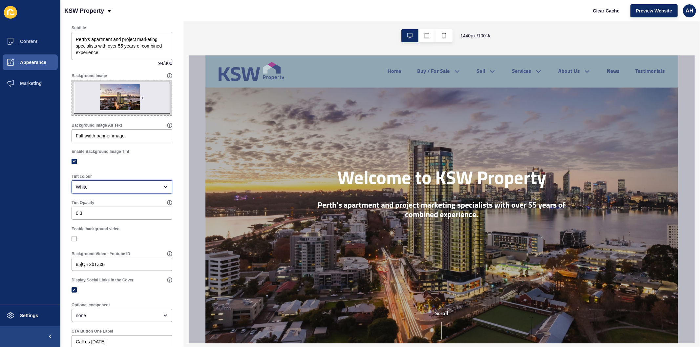
scroll to position [0, 0]
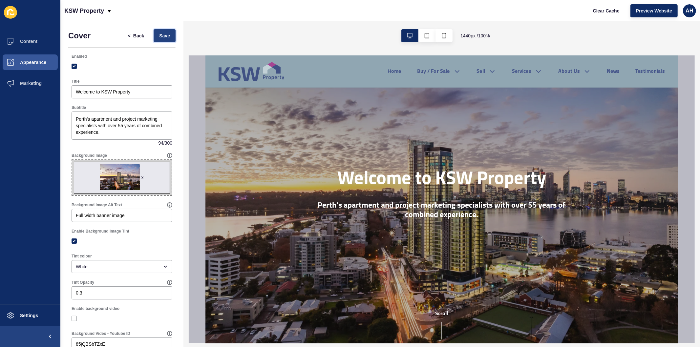
click at [159, 35] on span "Save" at bounding box center [164, 36] width 11 height 7
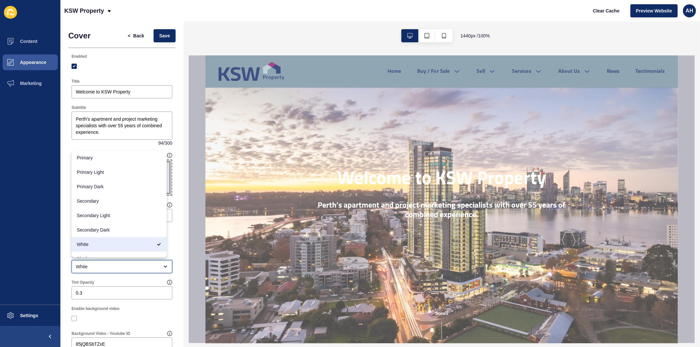
click at [103, 264] on div "White" at bounding box center [117, 267] width 83 height 7
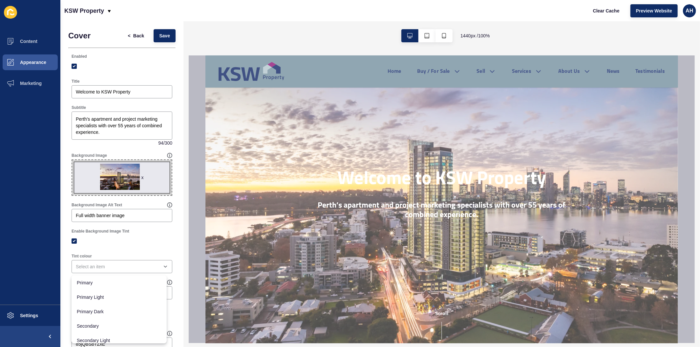
click at [136, 241] on div at bounding box center [122, 241] width 101 height 6
click at [160, 34] on span "Save" at bounding box center [164, 36] width 11 height 7
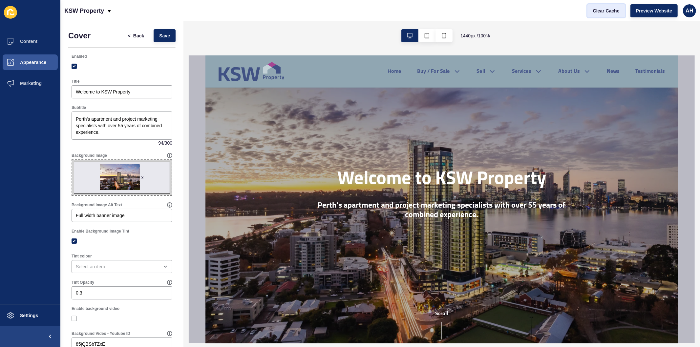
click at [601, 12] on span "Clear Cache" at bounding box center [606, 11] width 27 height 7
click at [111, 267] on div "open menu" at bounding box center [117, 267] width 83 height 7
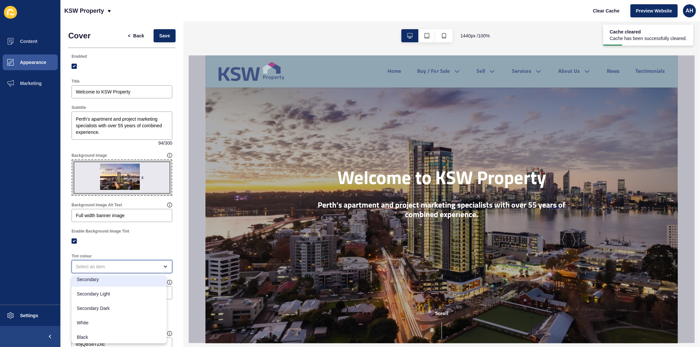
scroll to position [48, 0]
click at [98, 334] on span "Black" at bounding box center [119, 336] width 85 height 7
type input "Black"
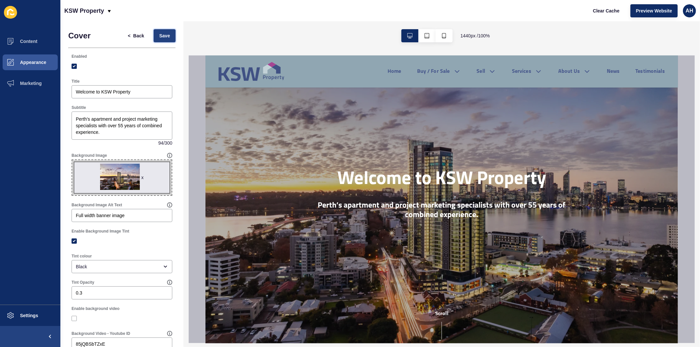
click at [159, 35] on span "Save" at bounding box center [164, 36] width 11 height 7
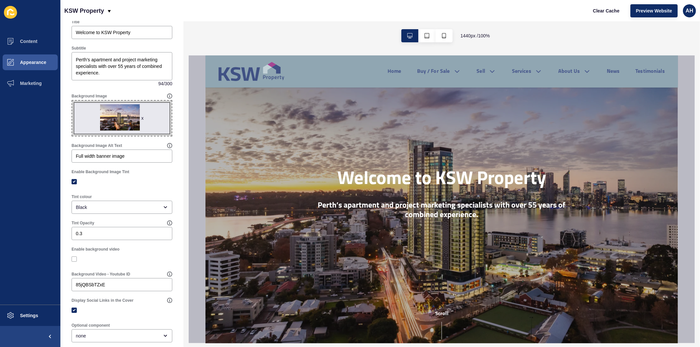
scroll to position [0, 0]
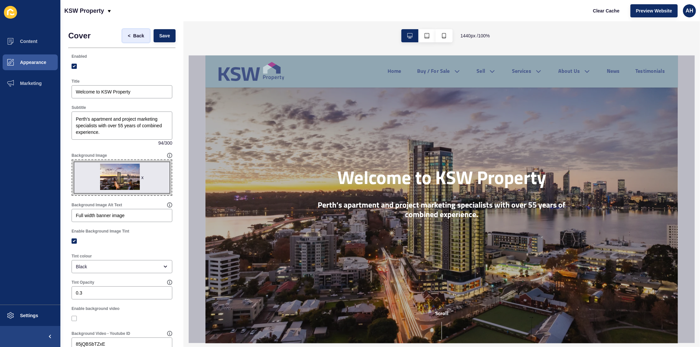
click at [130, 32] on button "< Back" at bounding box center [136, 35] width 28 height 13
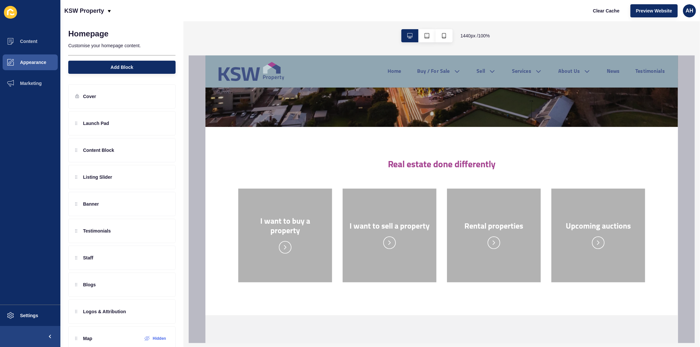
scroll to position [219, 0]
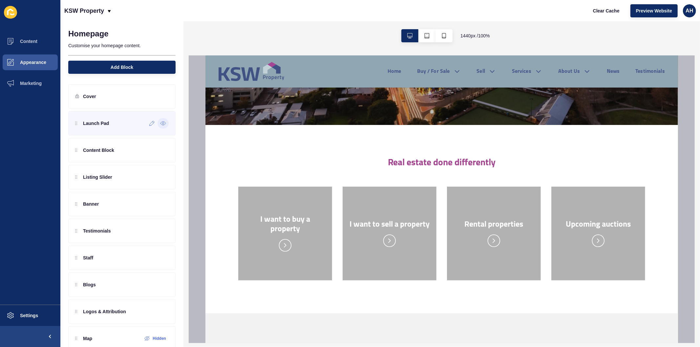
click at [161, 122] on icon at bounding box center [163, 124] width 5 height 4
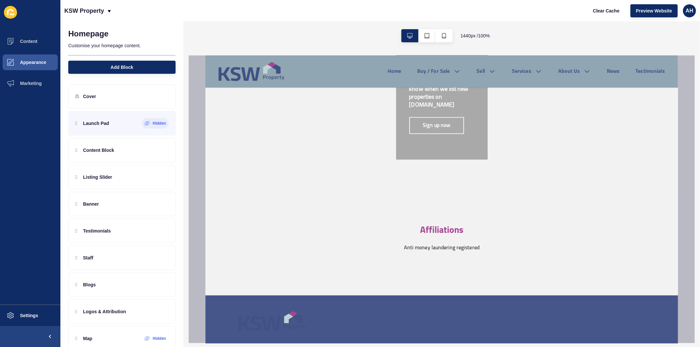
scroll to position [727, 0]
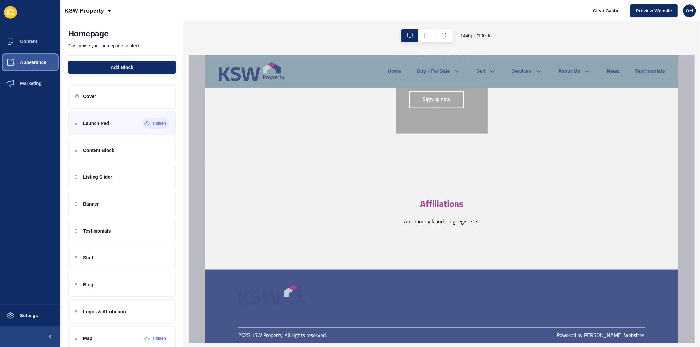
click at [29, 64] on span "Appearance" at bounding box center [22, 62] width 47 height 5
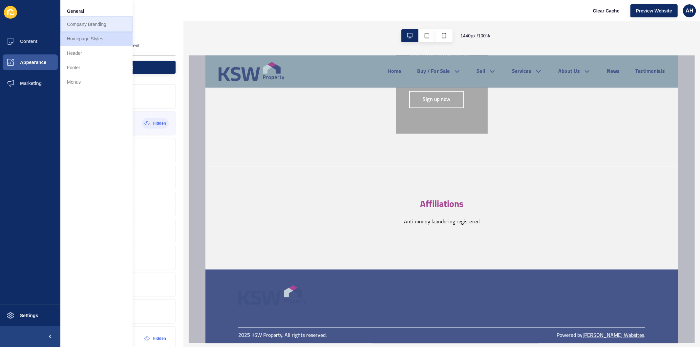
click at [80, 24] on link "Company Branding" at bounding box center [96, 24] width 72 height 14
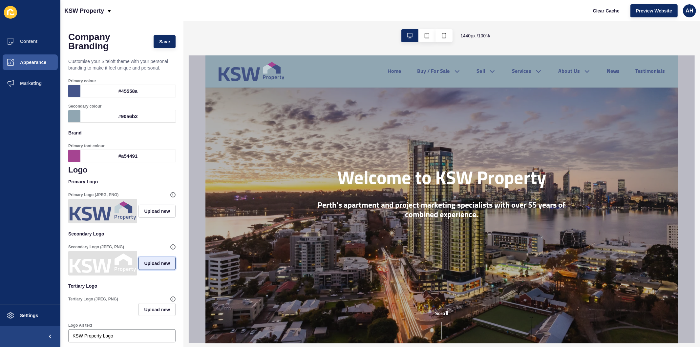
click at [150, 267] on span "Upload new" at bounding box center [157, 263] width 26 height 7
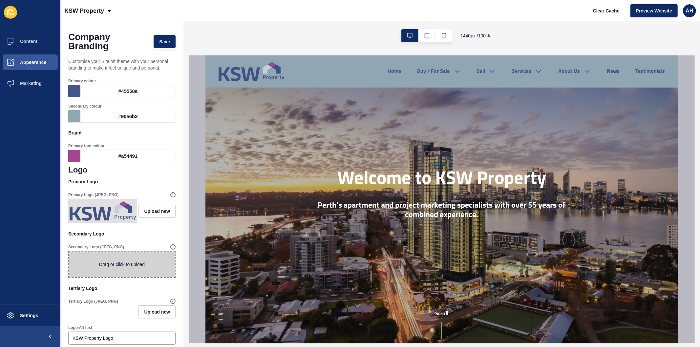
click at [106, 270] on span at bounding box center [122, 265] width 106 height 26
click at [69, 252] on input "Drag or click to upload" at bounding box center [69, 252] width 0 height 0
type input "C:\fakepath\KSW_LOGO_MONO.png"
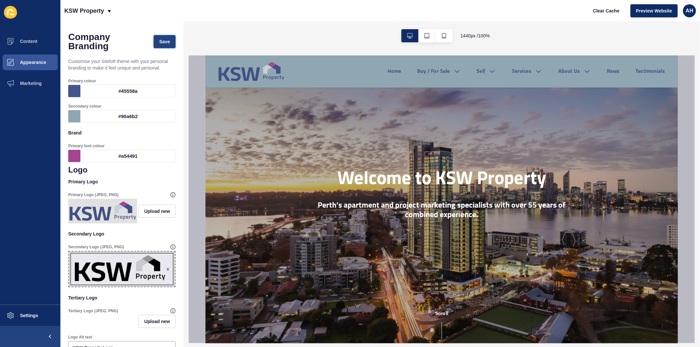
click at [159, 41] on span "Save" at bounding box center [164, 41] width 11 height 7
click at [599, 10] on span "Clear Cache" at bounding box center [606, 11] width 27 height 7
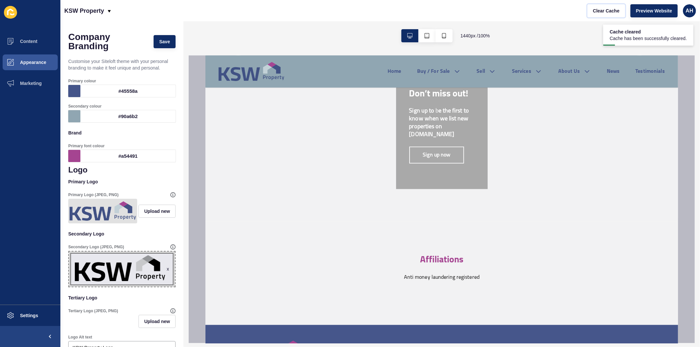
scroll to position [727, 0]
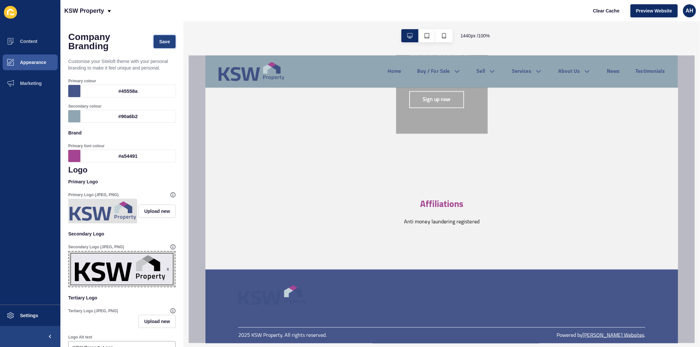
click at [161, 41] on span "Save" at bounding box center [164, 41] width 11 height 7
click at [167, 272] on div "x" at bounding box center [168, 269] width 2 height 7
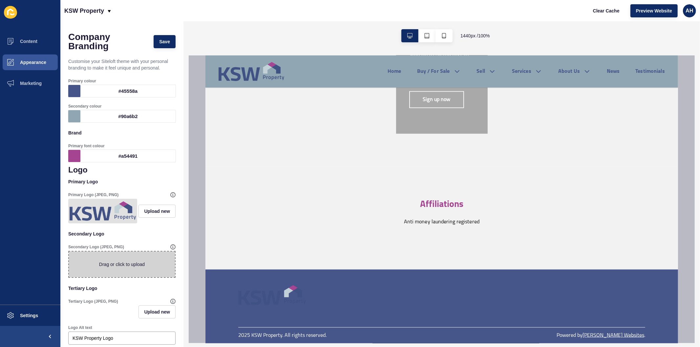
click at [125, 272] on span at bounding box center [122, 265] width 106 height 26
click at [69, 252] on input "Drag or click to upload" at bounding box center [69, 252] width 0 height 0
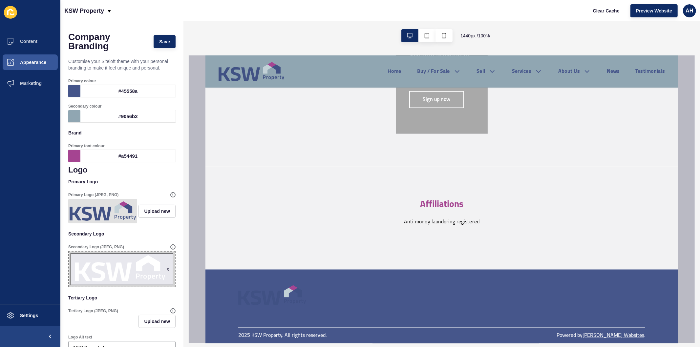
click at [113, 268] on span "x" at bounding box center [122, 269] width 106 height 35
click at [69, 252] on input "x Drag or click to upload" at bounding box center [69, 252] width 0 height 0
type input "C:\fakepath\KSW_LOGO_COLOUR.png"
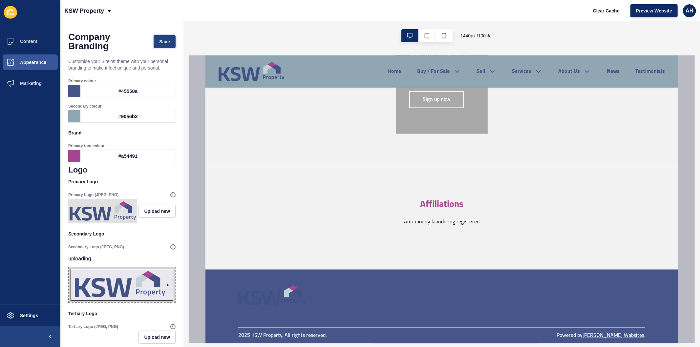
click at [161, 42] on span "Save" at bounding box center [164, 41] width 11 height 7
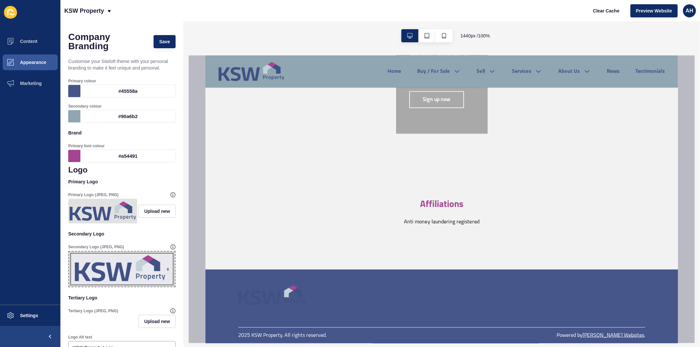
click at [167, 272] on div "x" at bounding box center [168, 269] width 2 height 7
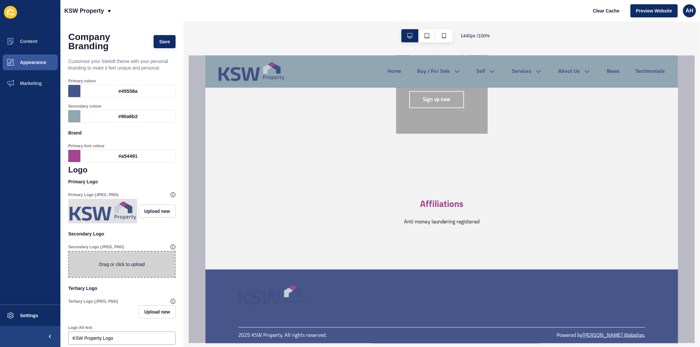
click at [128, 277] on span at bounding box center [122, 265] width 106 height 26
click at [69, 252] on input "Drag or click to upload" at bounding box center [69, 252] width 0 height 0
type input "C:\fakepath\KSW_LOGO_MONO.png"
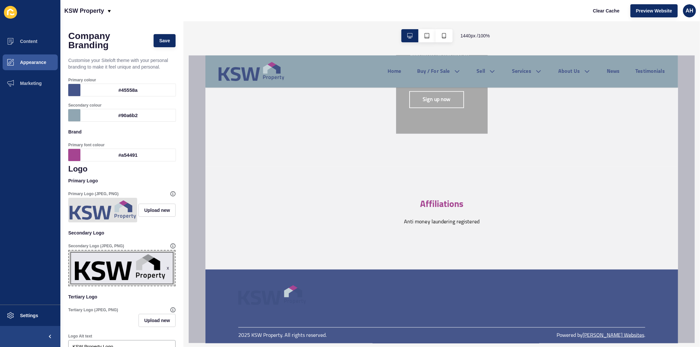
scroll to position [0, 0]
click at [159, 41] on span "Save" at bounding box center [164, 41] width 11 height 7
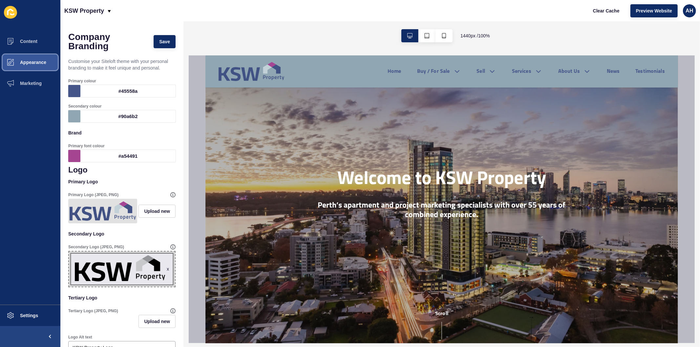
click at [38, 62] on span "Appearance" at bounding box center [22, 62] width 47 height 5
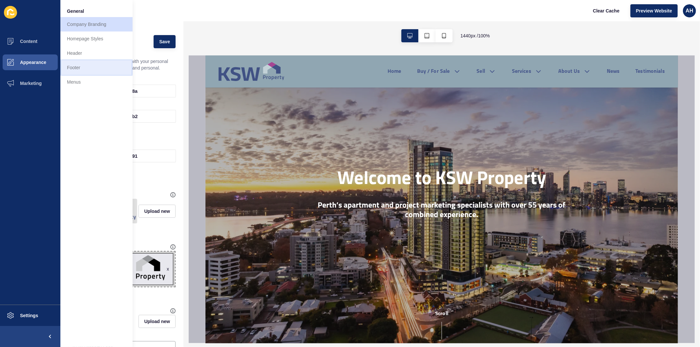
click at [93, 65] on link "Footer" at bounding box center [96, 67] width 72 height 14
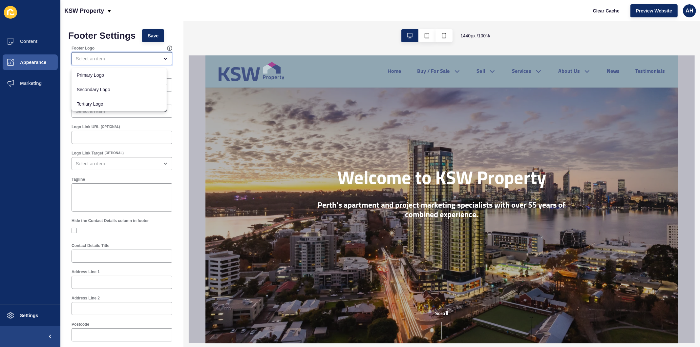
click at [124, 61] on div "close menu" at bounding box center [117, 58] width 83 height 7
drag, startPoint x: 117, startPoint y: 92, endPoint x: 119, endPoint y: 89, distance: 3.4
click at [117, 91] on span "Secondary Logo" at bounding box center [119, 89] width 85 height 7
type input "Secondary Logo"
click at [146, 35] on button "Save" at bounding box center [153, 35] width 22 height 13
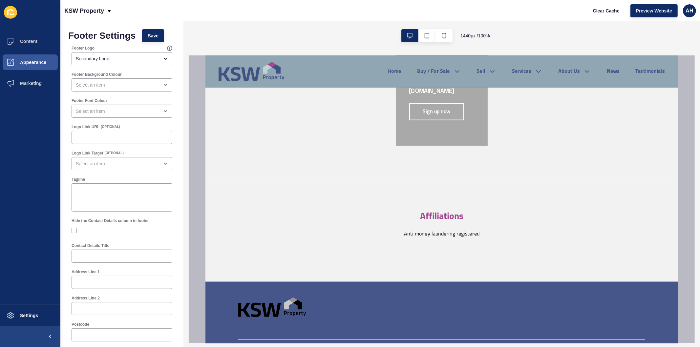
scroll to position [727, 0]
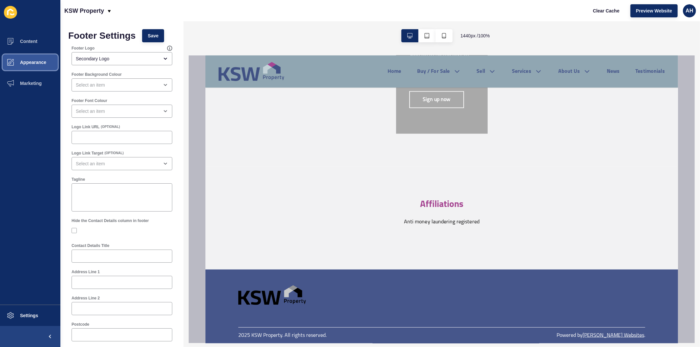
click at [40, 61] on span "Appearance" at bounding box center [22, 62] width 47 height 5
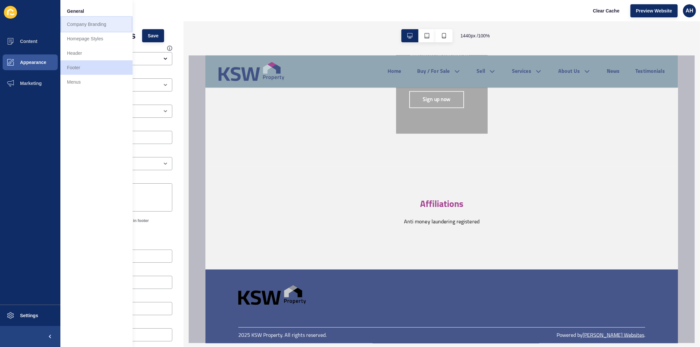
click at [91, 21] on link "Company Branding" at bounding box center [96, 24] width 72 height 14
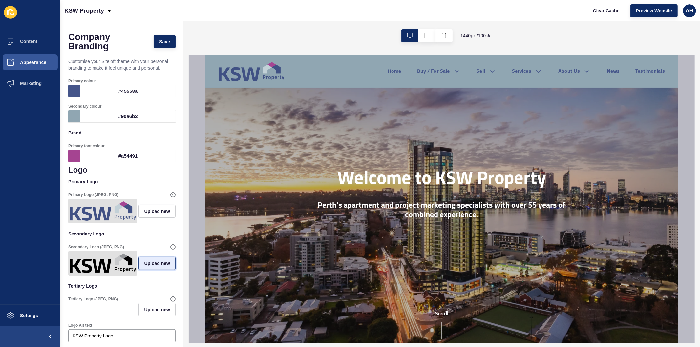
click at [144, 267] on span "Upload new" at bounding box center [157, 263] width 26 height 7
click at [116, 267] on span at bounding box center [122, 265] width 106 height 26
click at [69, 252] on input "Drag or click to upload" at bounding box center [69, 252] width 0 height 0
type input "C:\fakepath\KSW_LOGO_REVERSED.png"
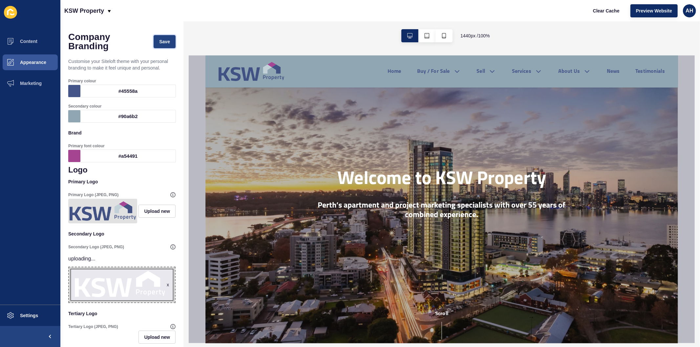
click at [154, 43] on button "Save" at bounding box center [165, 41] width 22 height 13
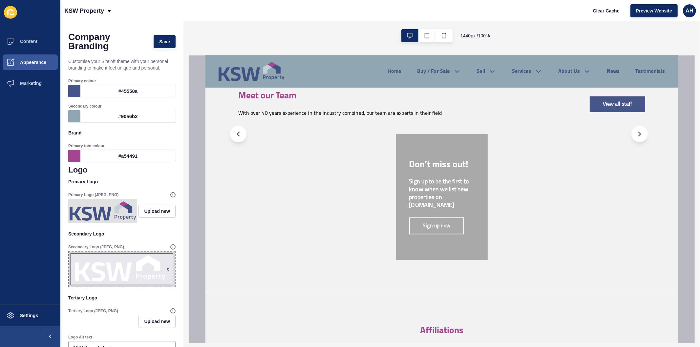
scroll to position [708, 0]
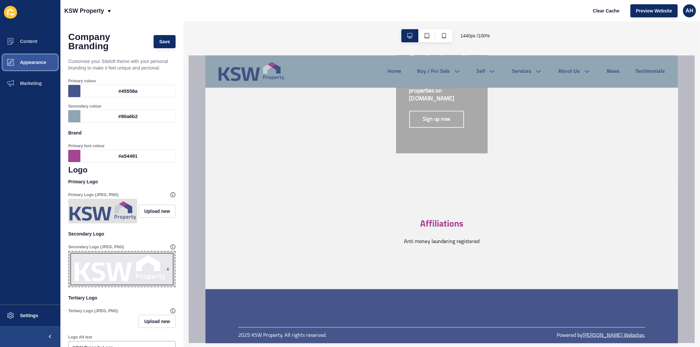
click at [34, 63] on span "Appearance" at bounding box center [22, 62] width 47 height 5
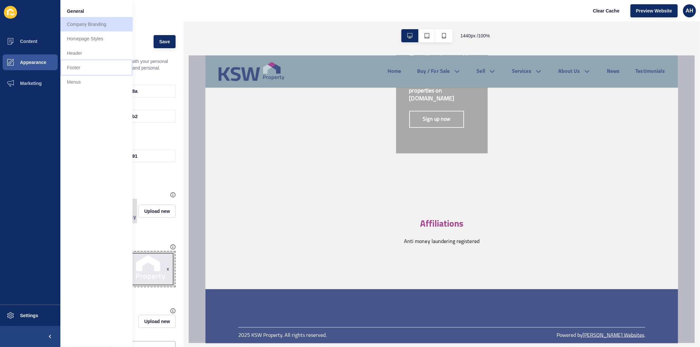
click at [84, 68] on link "Footer" at bounding box center [96, 67] width 72 height 14
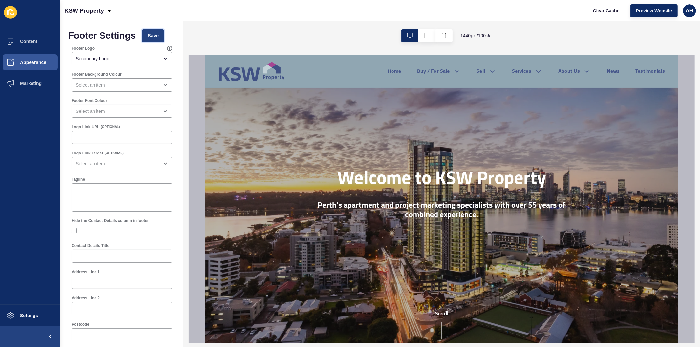
click at [145, 37] on button "Save" at bounding box center [153, 35] width 22 height 13
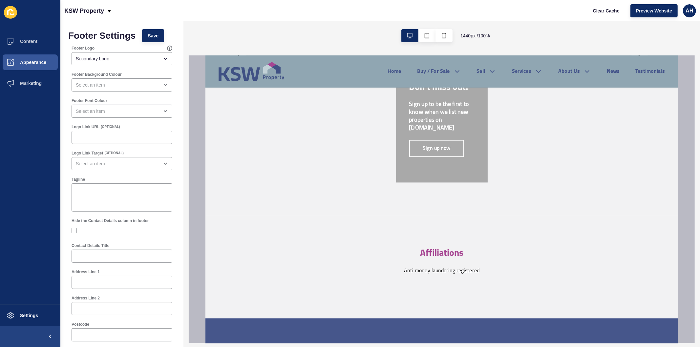
scroll to position [708, 0]
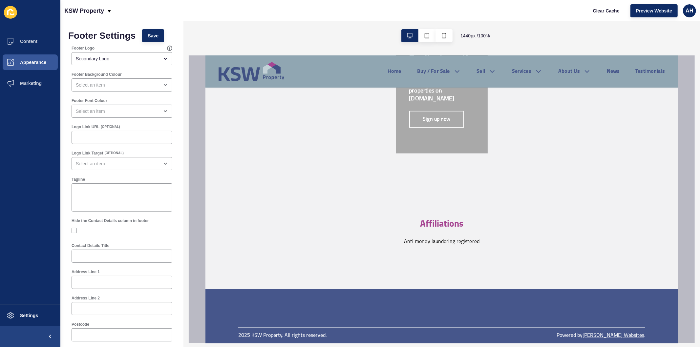
click at [270, 306] on div at bounding box center [371, 308] width 266 height 7
click at [592, 11] on button "Clear Cache" at bounding box center [607, 10] width 38 height 13
click at [112, 85] on div "close menu" at bounding box center [117, 85] width 83 height 7
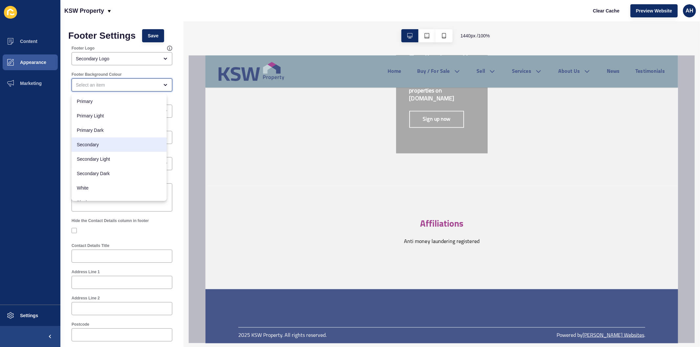
click at [113, 143] on span "Secondary" at bounding box center [119, 145] width 85 height 7
type input "Secondary"
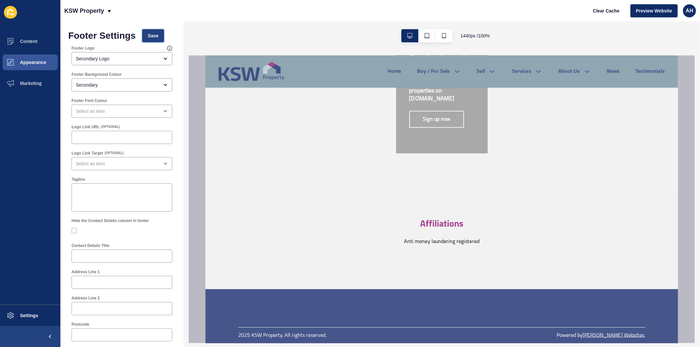
click at [150, 37] on span "Save" at bounding box center [153, 36] width 11 height 7
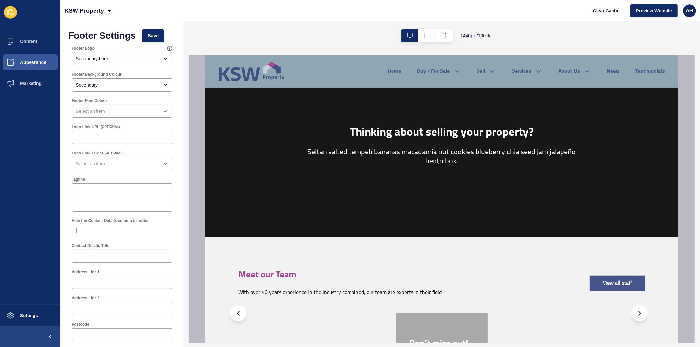
scroll to position [270, 0]
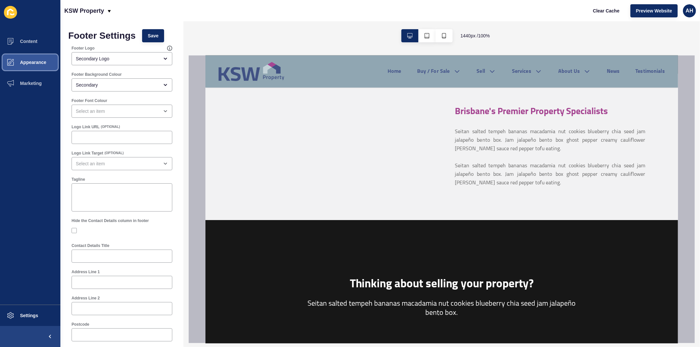
click at [42, 61] on span "Appearance" at bounding box center [22, 62] width 47 height 5
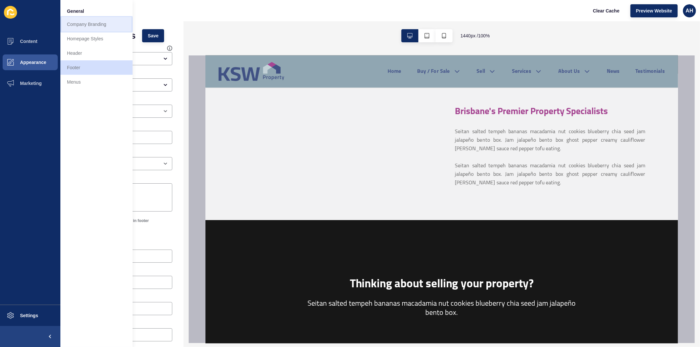
click at [90, 26] on link "Company Branding" at bounding box center [96, 24] width 72 height 14
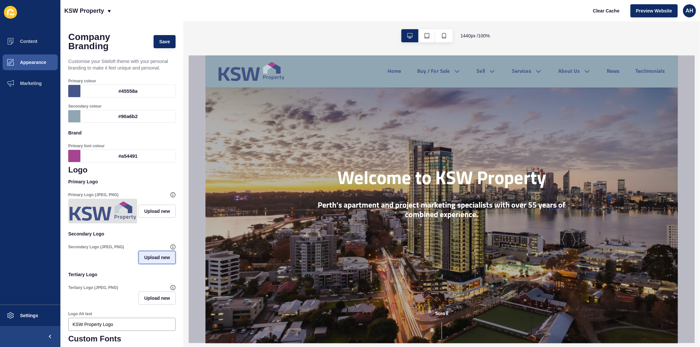
click at [144, 261] on span "Upload new" at bounding box center [157, 257] width 26 height 7
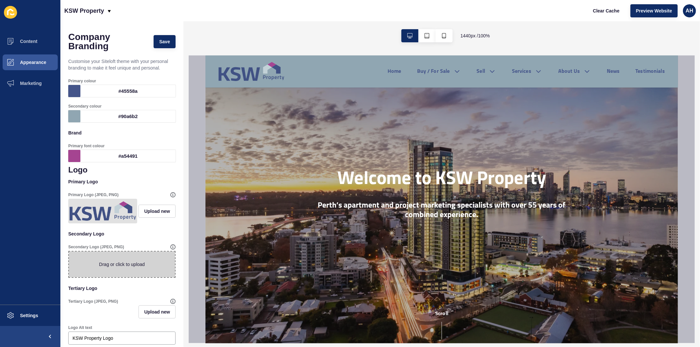
click at [131, 267] on span at bounding box center [122, 265] width 106 height 26
click at [69, 252] on input "Drag or click to upload" at bounding box center [69, 252] width 0 height 0
type input "C:\fakepath\KSW_LOGO_REVERSED.png"
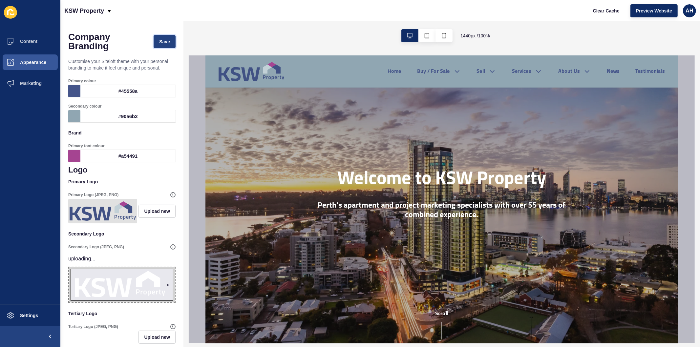
click at [155, 37] on button "Save" at bounding box center [165, 41] width 22 height 13
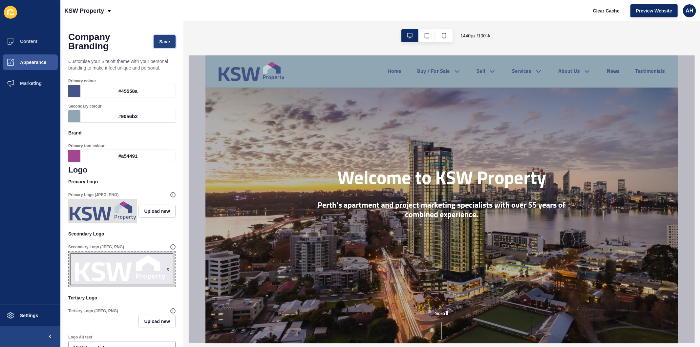
click at [159, 43] on span "Save" at bounding box center [164, 41] width 11 height 7
click at [598, 11] on span "Clear Cache" at bounding box center [606, 11] width 27 height 7
click at [35, 64] on span "Appearance" at bounding box center [22, 62] width 47 height 5
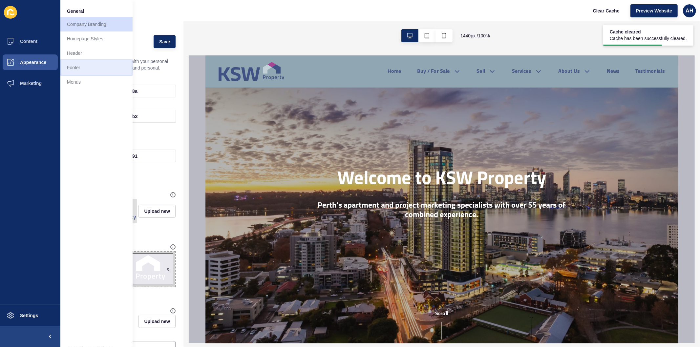
click at [82, 68] on link "Footer" at bounding box center [96, 67] width 72 height 14
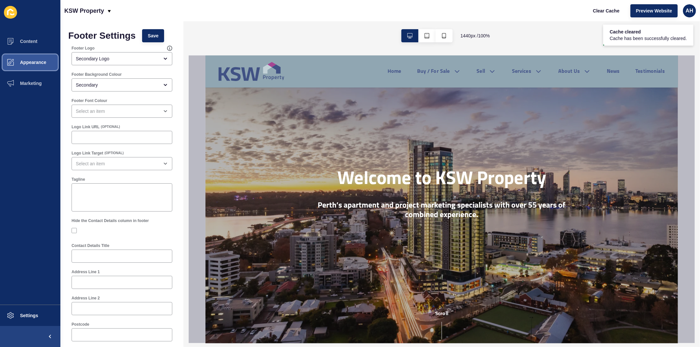
click at [33, 66] on button "Appearance" at bounding box center [30, 62] width 60 height 21
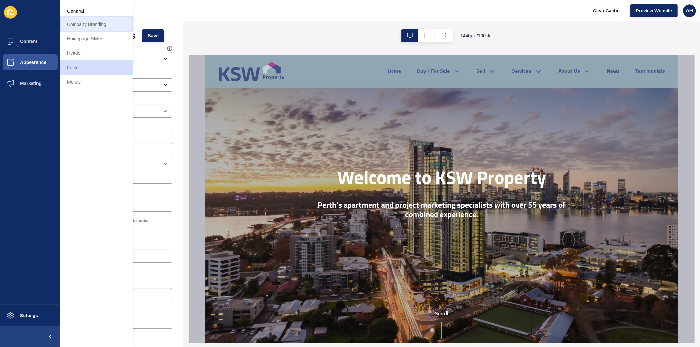
click at [83, 25] on link "Company Branding" at bounding box center [96, 24] width 72 height 14
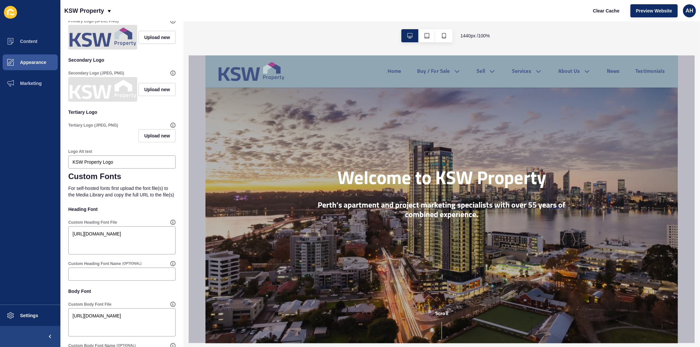
scroll to position [218, 0]
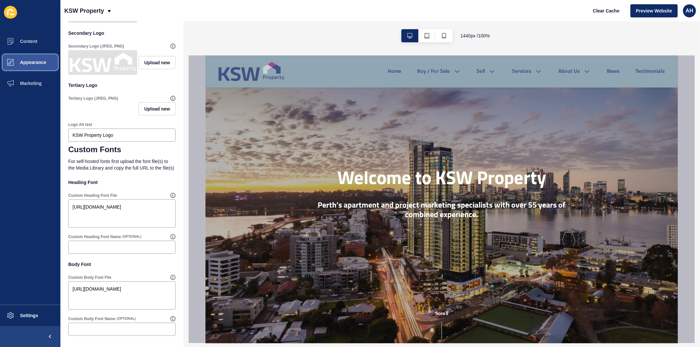
click at [32, 63] on span "Appearance" at bounding box center [22, 62] width 47 height 5
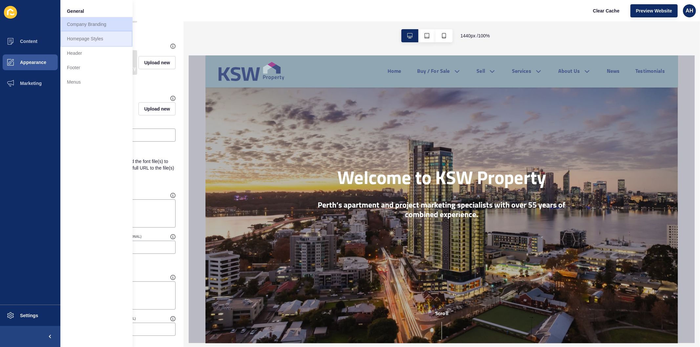
click at [77, 37] on link "Homepage Styles" at bounding box center [96, 39] width 72 height 14
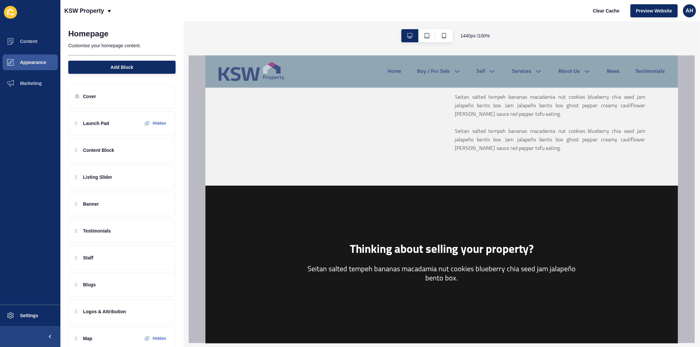
scroll to position [292, 0]
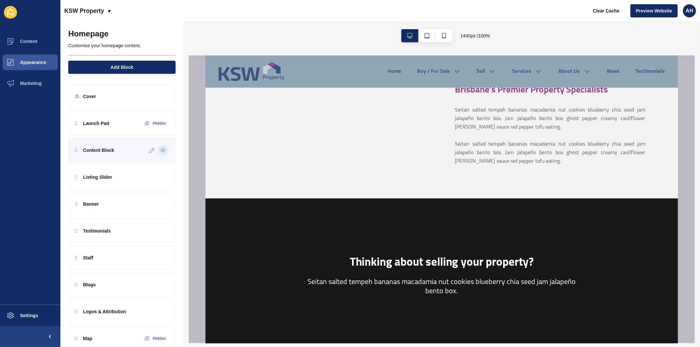
click at [160, 150] on icon at bounding box center [163, 150] width 6 height 5
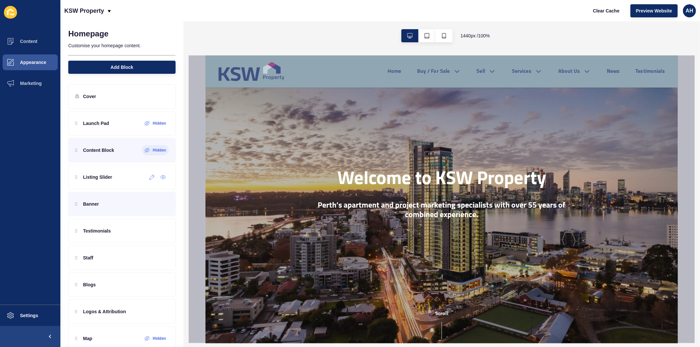
scroll to position [0, 0]
click at [162, 204] on icon at bounding box center [163, 205] width 2 height 2
click at [162, 286] on icon at bounding box center [163, 285] width 2 height 2
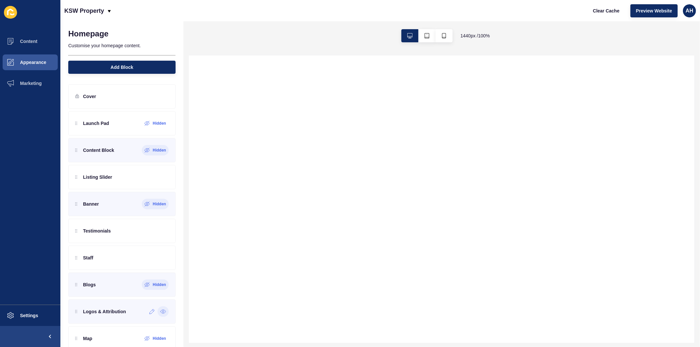
click at [160, 313] on icon at bounding box center [163, 311] width 6 height 5
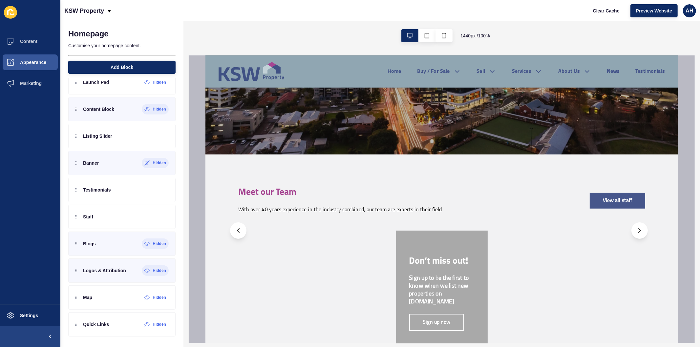
scroll to position [182, 0]
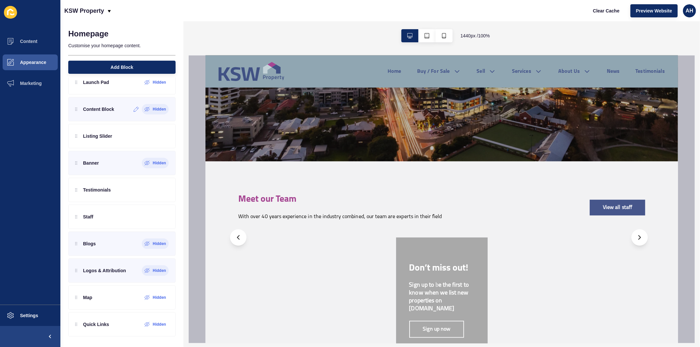
click at [146, 109] on div "Hidden" at bounding box center [155, 109] width 22 height 5
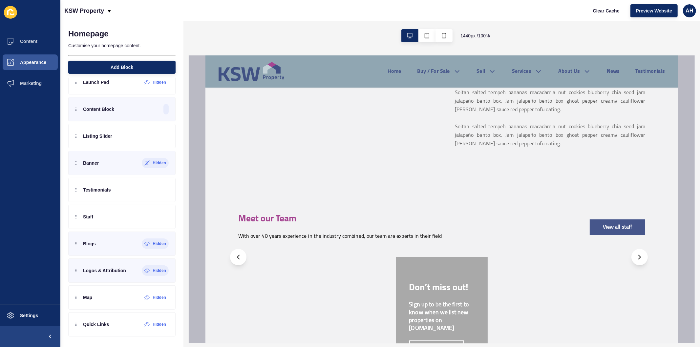
scroll to position [200, 0]
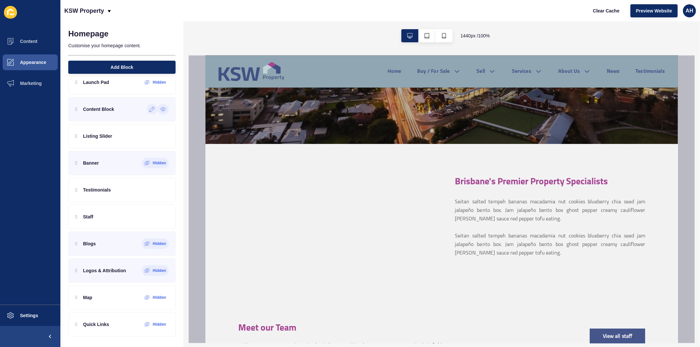
click at [147, 110] on div at bounding box center [152, 109] width 11 height 11
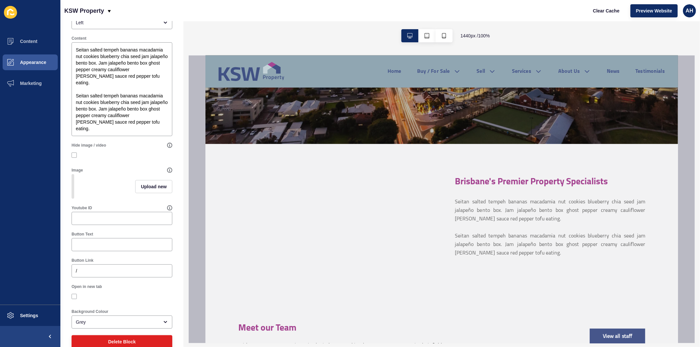
scroll to position [0, 0]
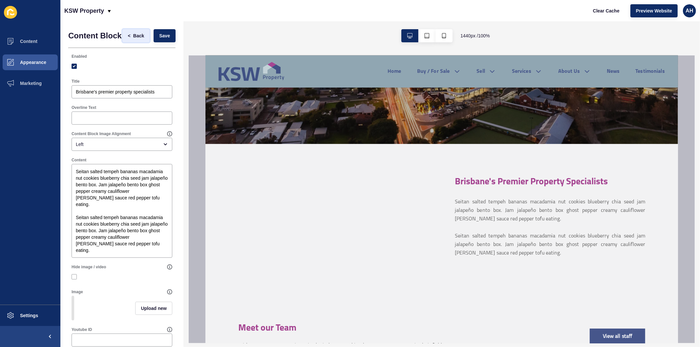
click at [133, 38] on span "Back" at bounding box center [138, 36] width 11 height 7
